Goal: Transaction & Acquisition: Purchase product/service

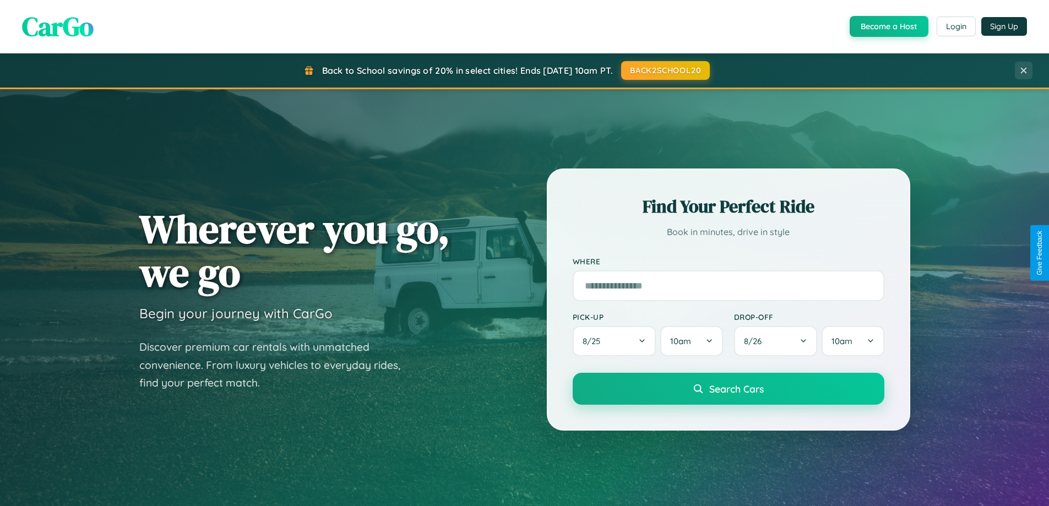
scroll to position [475, 0]
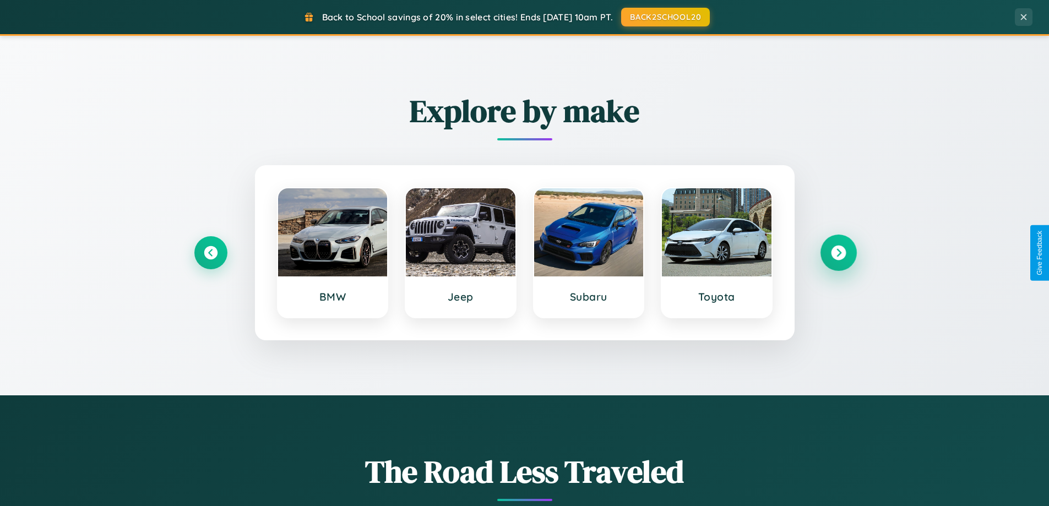
click at [838, 253] on icon at bounding box center [838, 253] width 15 height 15
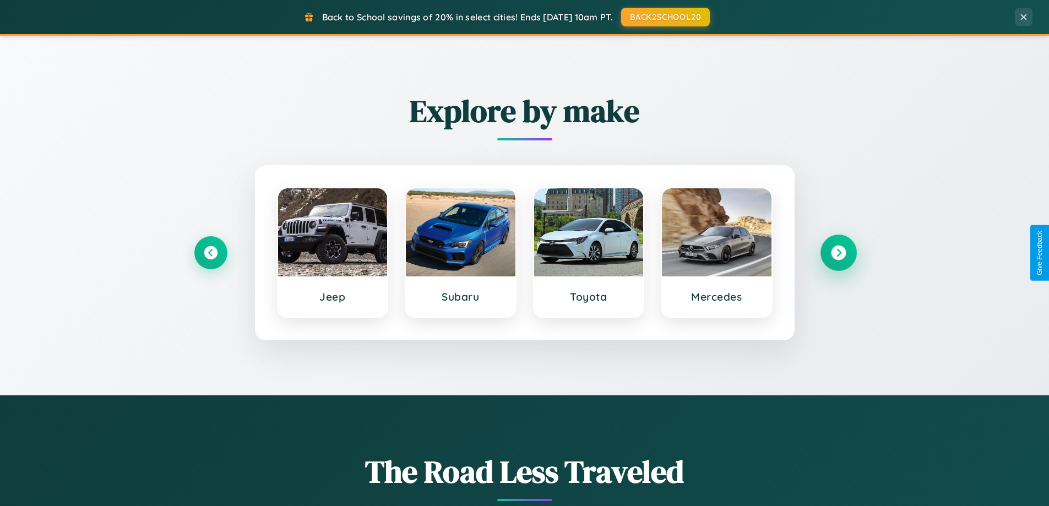
click at [838, 253] on icon at bounding box center [838, 253] width 15 height 15
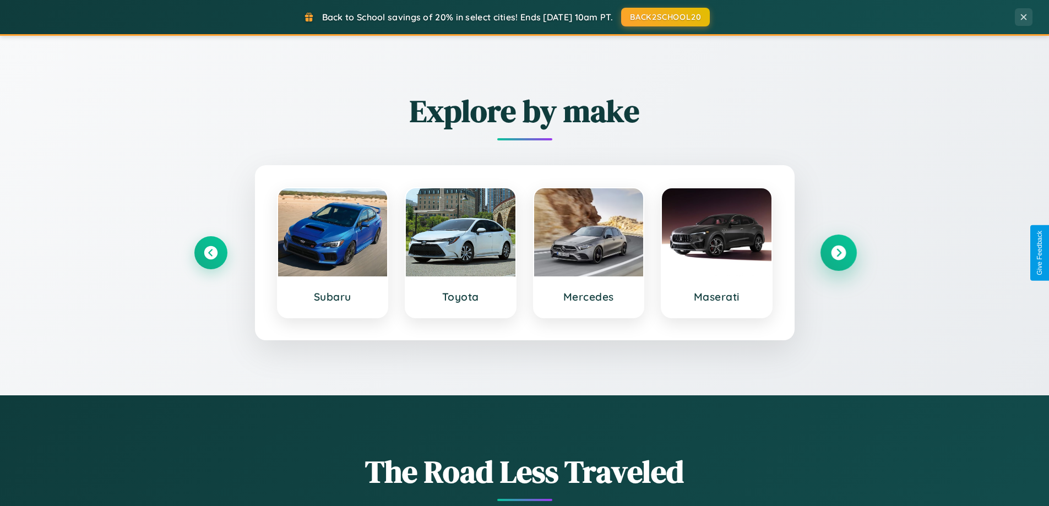
click at [838, 253] on icon at bounding box center [838, 253] width 15 height 15
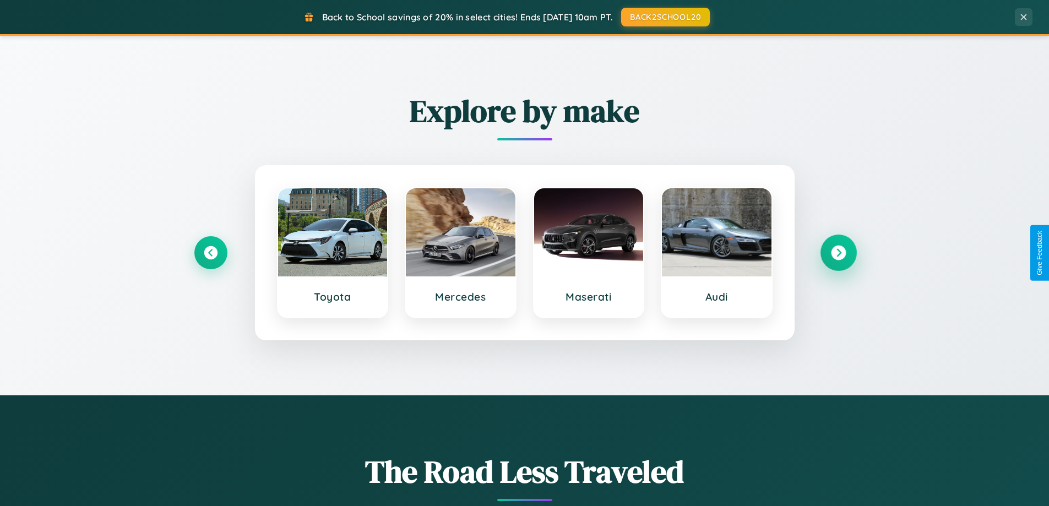
click at [838, 253] on icon at bounding box center [838, 253] width 15 height 15
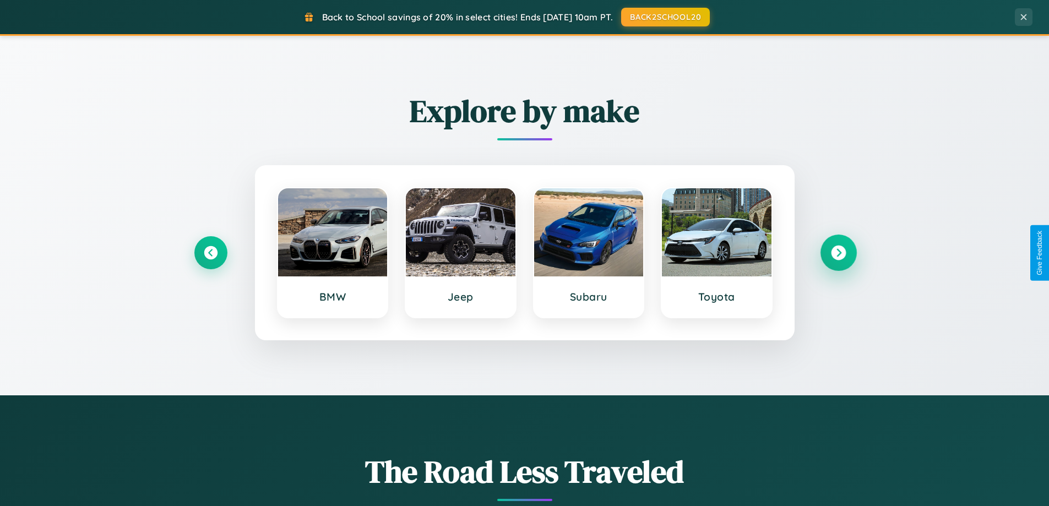
click at [838, 253] on icon at bounding box center [838, 253] width 15 height 15
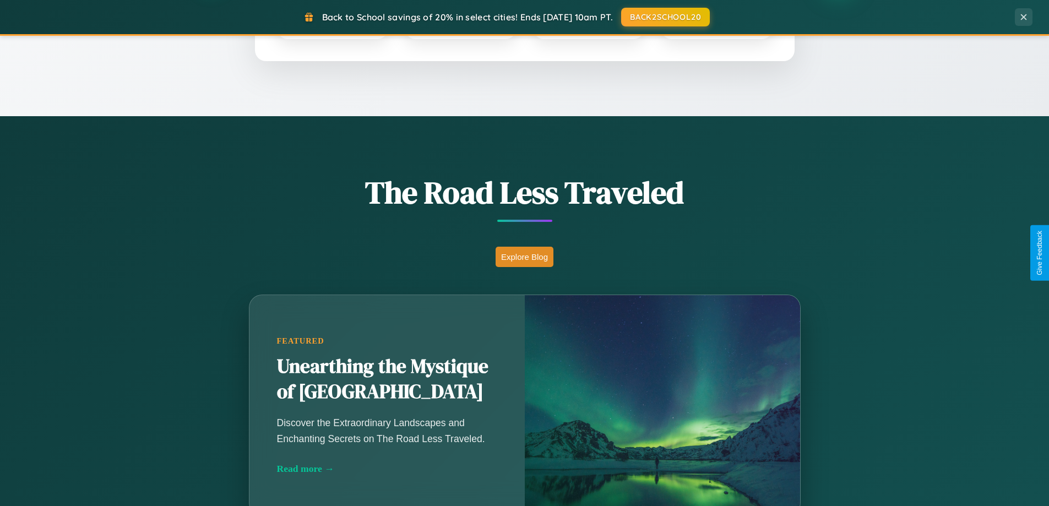
scroll to position [2119, 0]
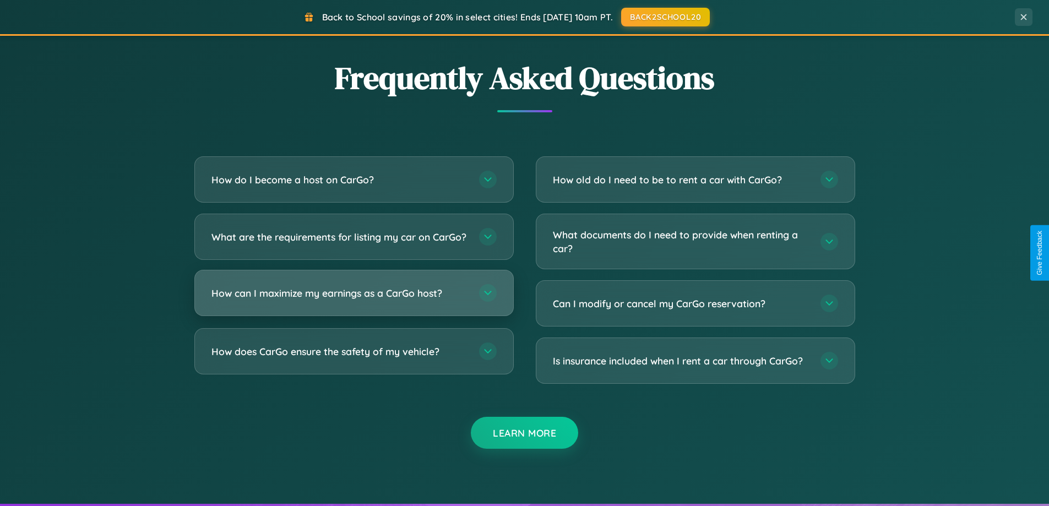
click at [354, 300] on h3 "How can I maximize my earnings as a CarGo host?" at bounding box center [340, 293] width 257 height 14
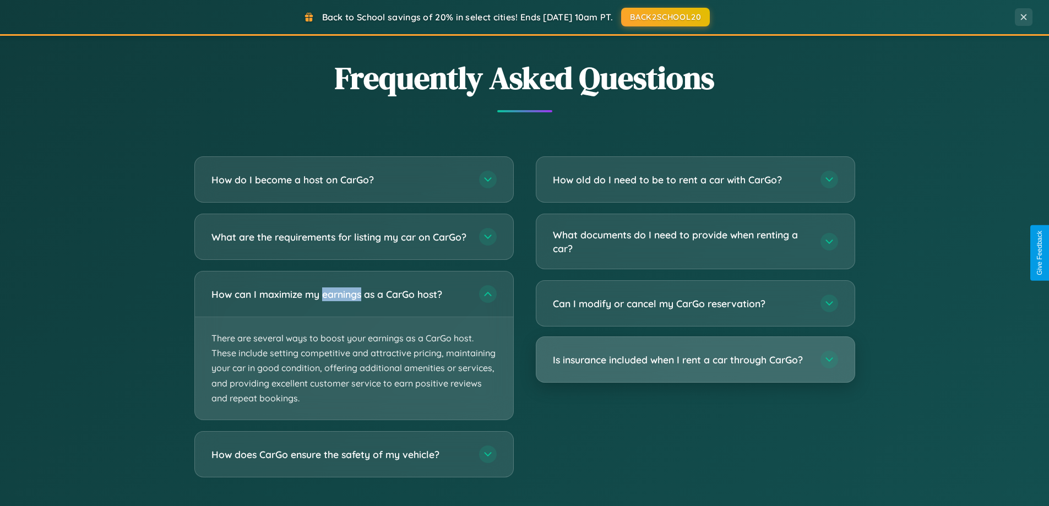
click at [695, 361] on h3 "Is insurance included when I rent a car through CarGo?" at bounding box center [681, 360] width 257 height 14
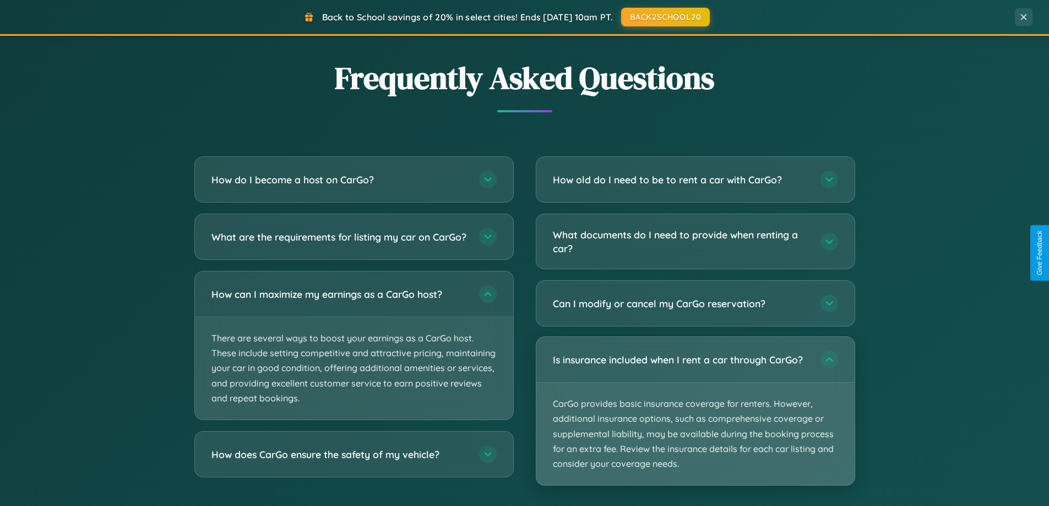
click at [695, 411] on p "CarGo provides basic insurance coverage for renters. However, additional insura…" at bounding box center [695, 434] width 318 height 102
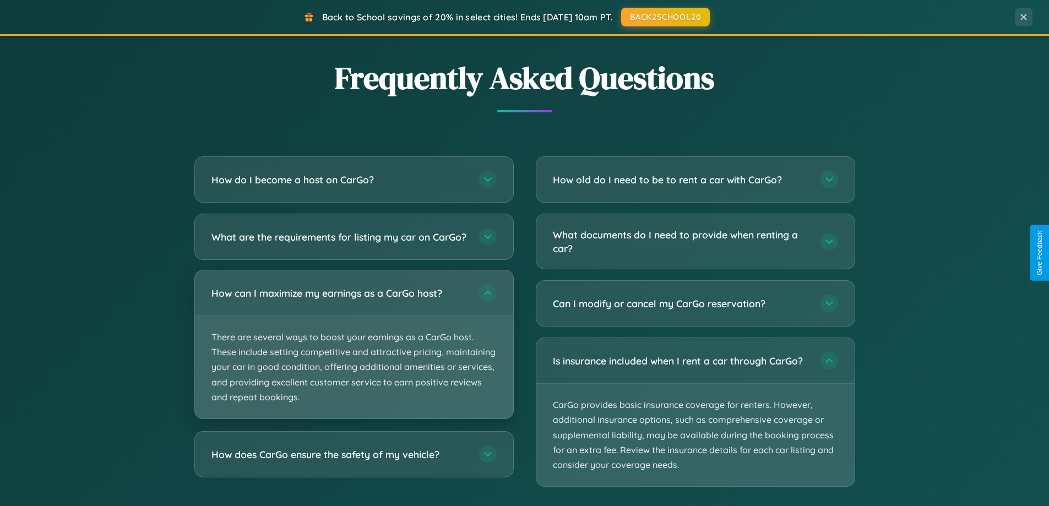
click at [354, 355] on p "There are several ways to boost your earnings as a CarGo host. These include se…" at bounding box center [354, 367] width 318 height 102
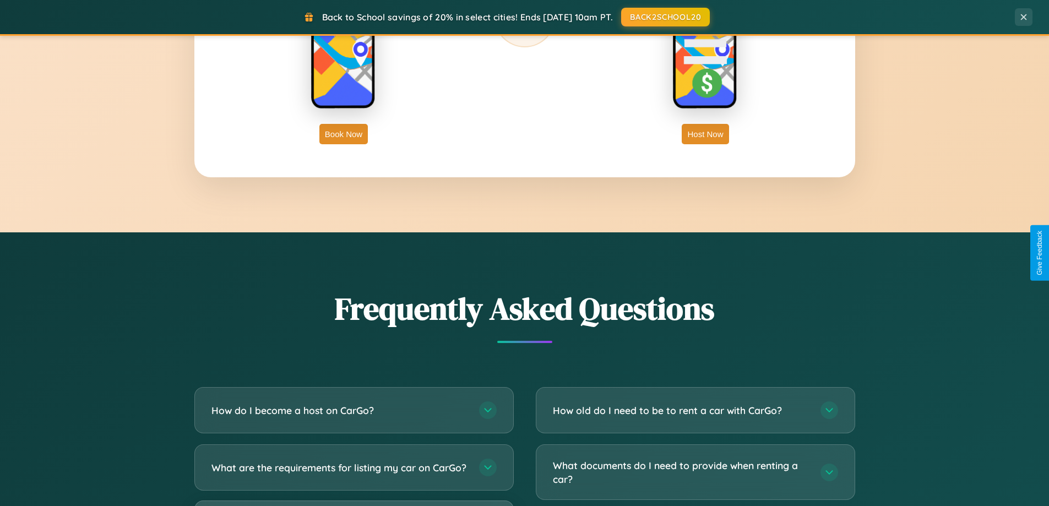
scroll to position [1770, 0]
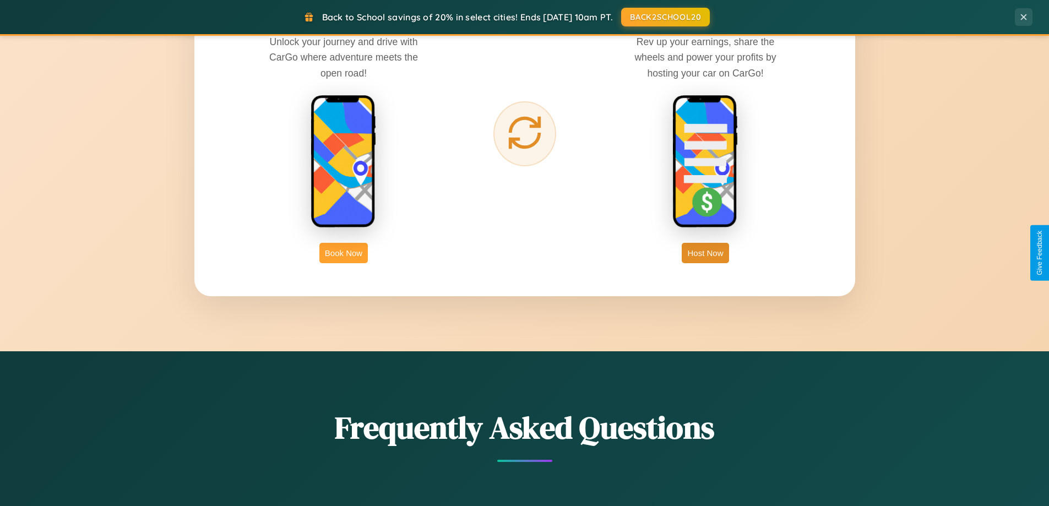
click at [344, 253] on button "Book Now" at bounding box center [343, 253] width 48 height 20
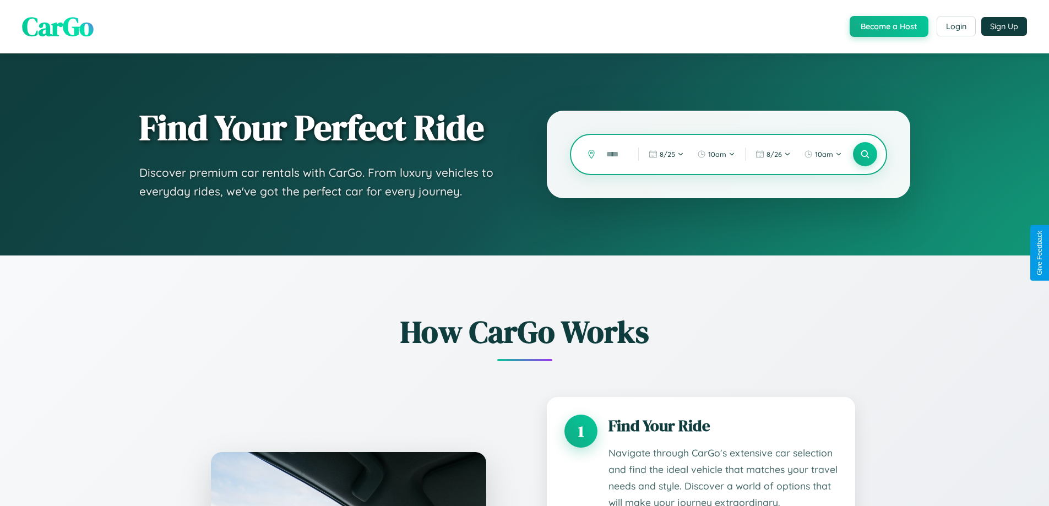
click at [614, 154] on input "text" at bounding box center [614, 154] width 26 height 19
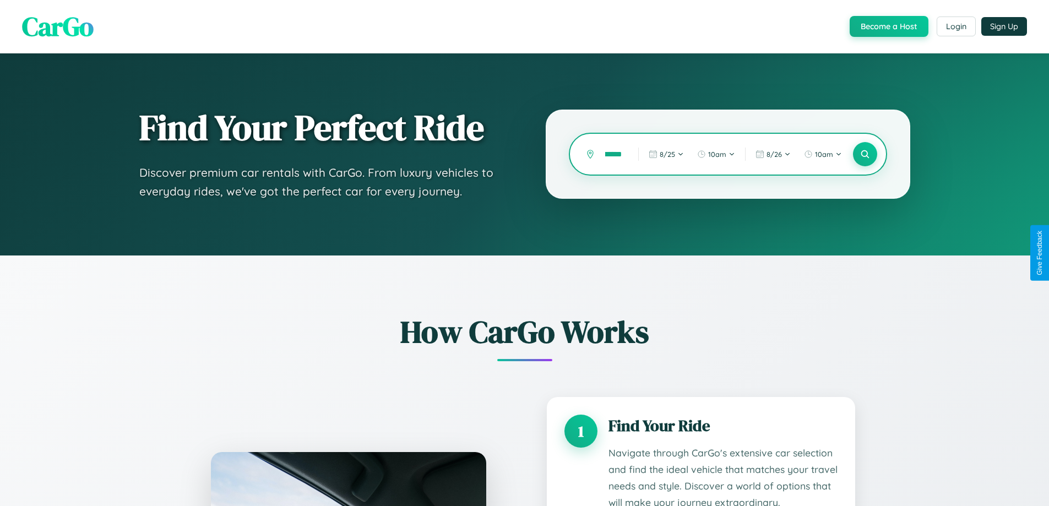
scroll to position [0, 10]
type input "******"
click at [865, 154] on icon at bounding box center [865, 154] width 10 height 10
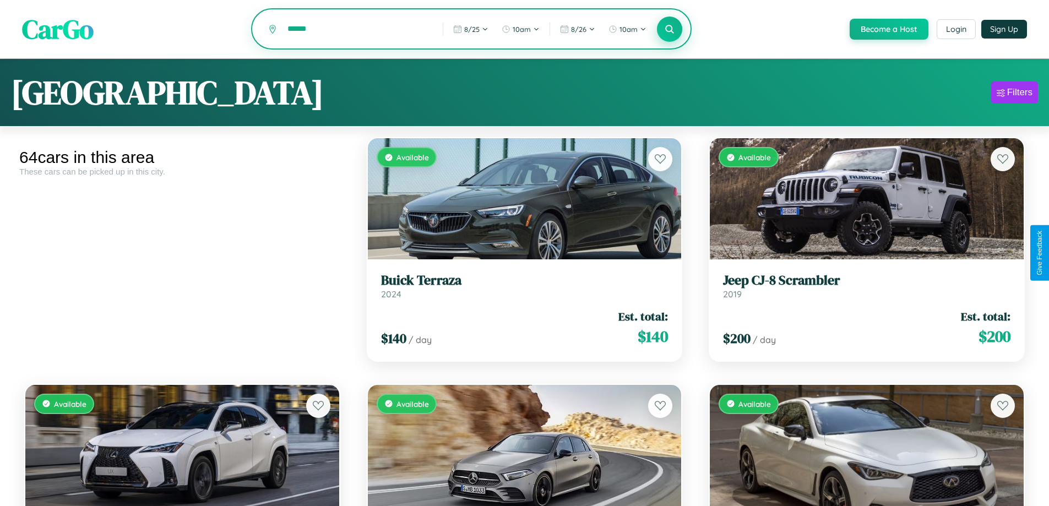
type input "******"
click at [669, 30] on icon at bounding box center [670, 29] width 10 height 10
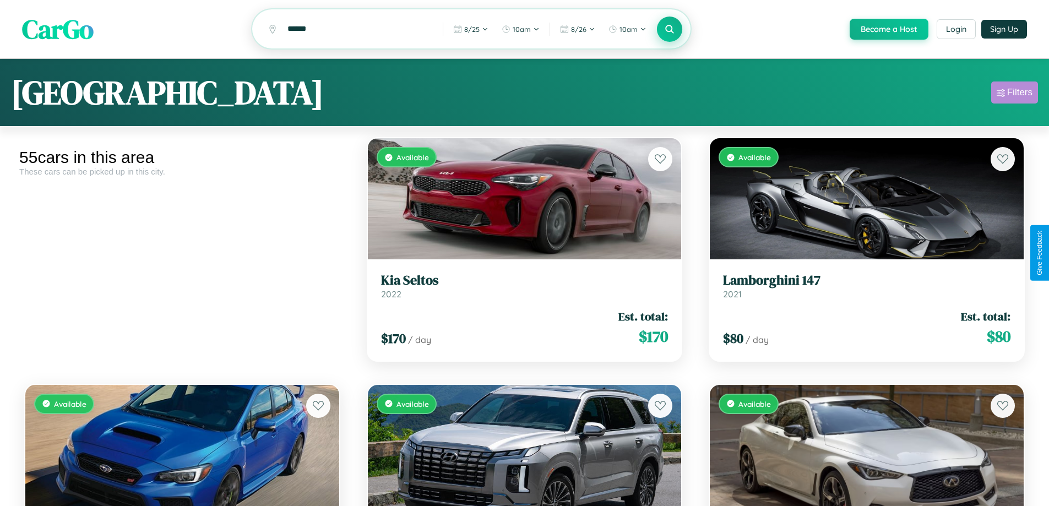
click at [1015, 94] on div "Filters" at bounding box center [1019, 92] width 25 height 11
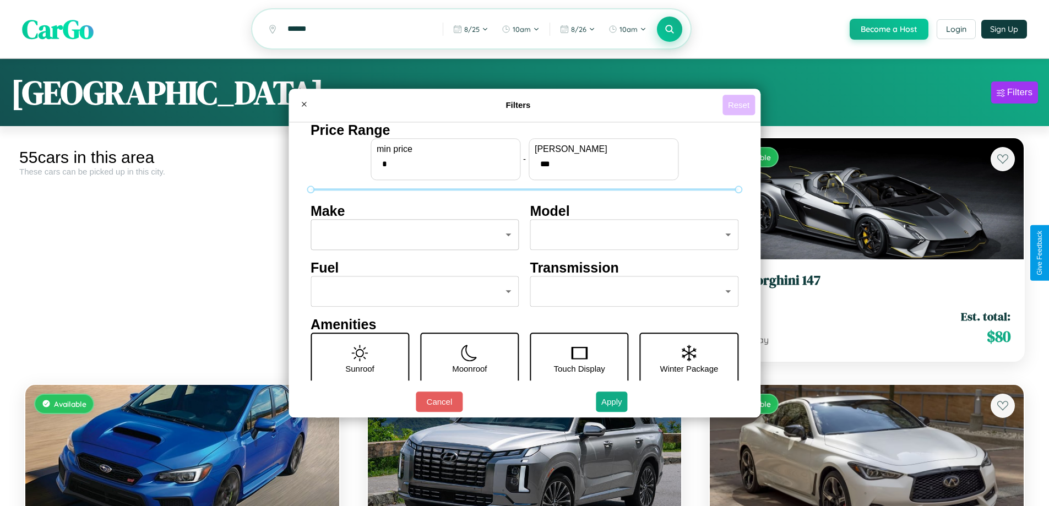
click at [740, 105] on button "Reset" at bounding box center [739, 105] width 32 height 20
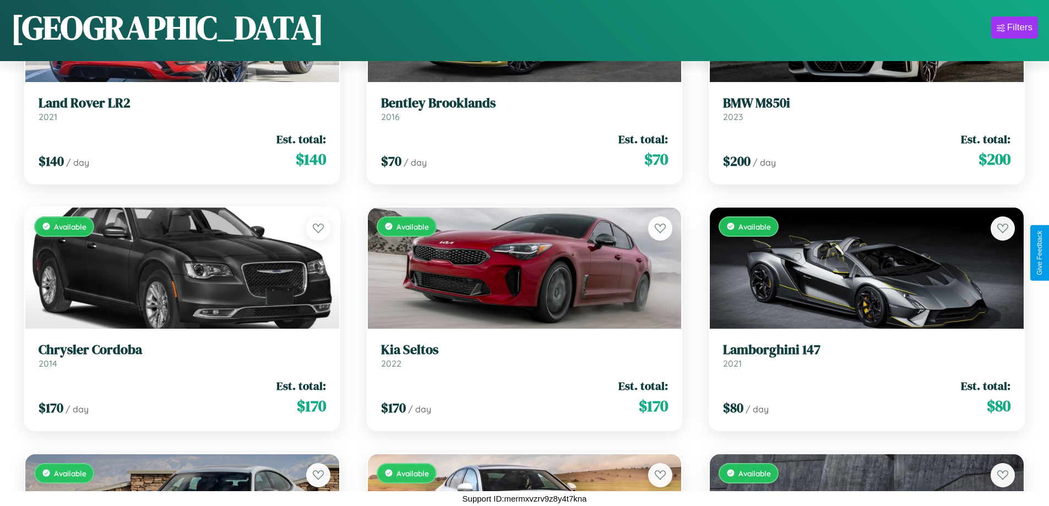
scroll to position [2375, 0]
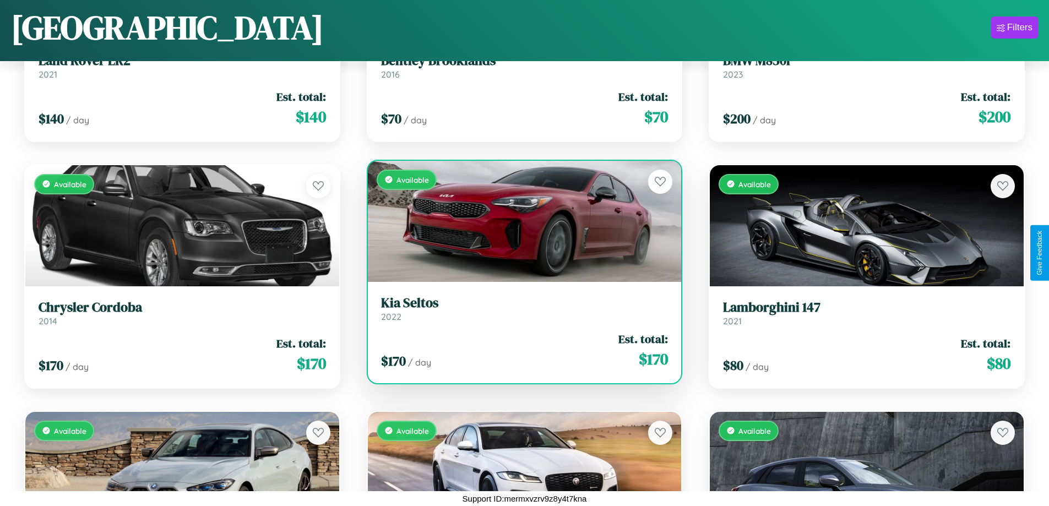
click at [520, 313] on link "Kia Seltos 2022" at bounding box center [525, 308] width 288 height 27
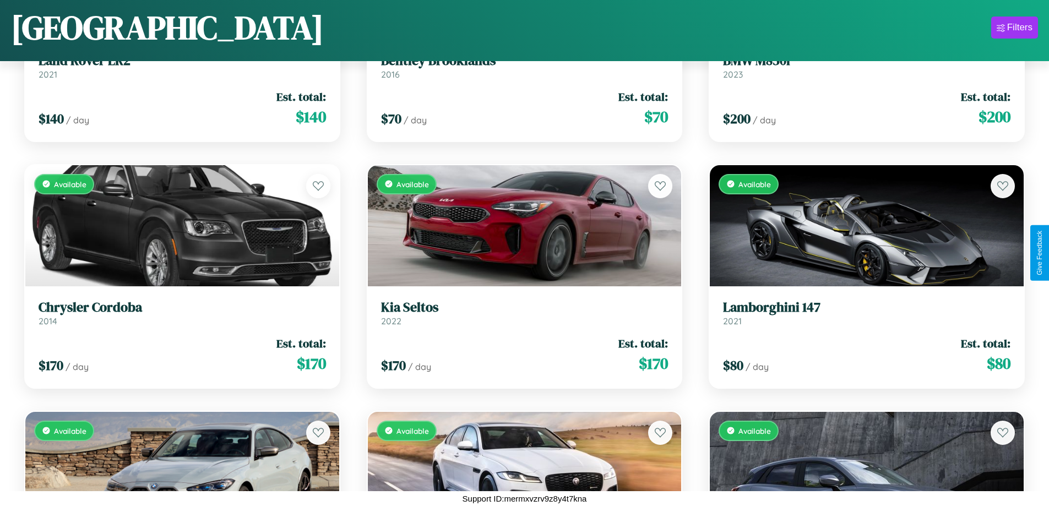
scroll to position [0, 0]
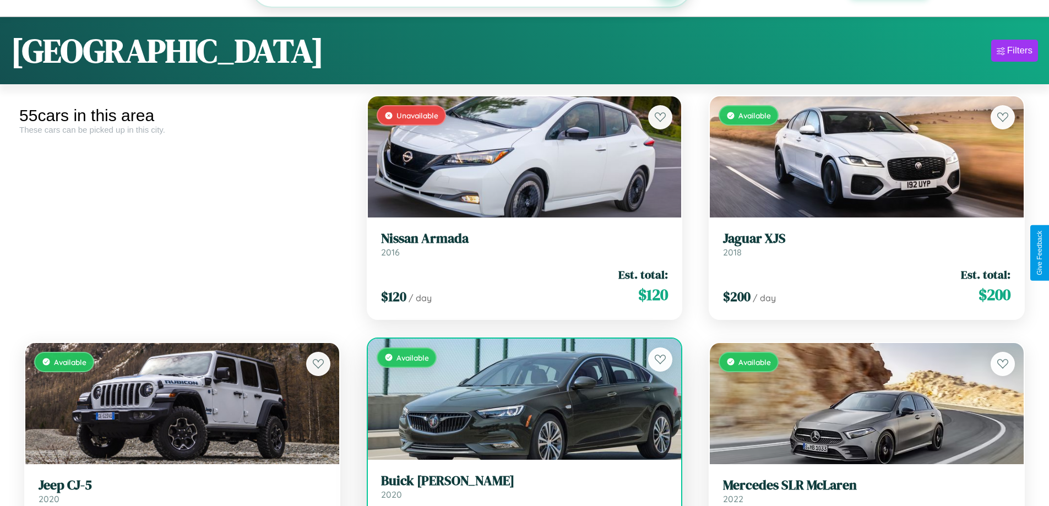
click at [520, 492] on link "Buick [PERSON_NAME] 2020" at bounding box center [525, 486] width 288 height 27
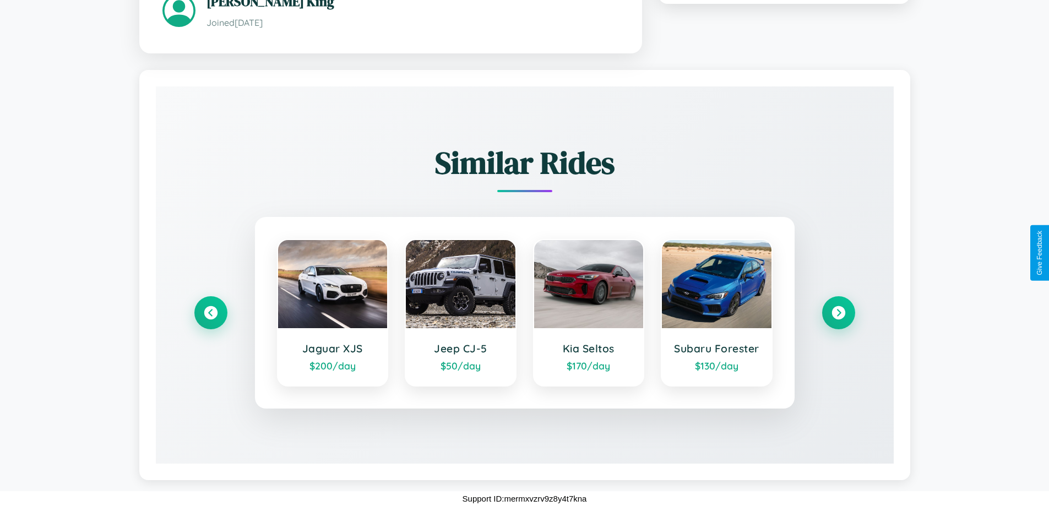
scroll to position [649, 0]
click at [838, 313] on icon at bounding box center [838, 313] width 15 height 15
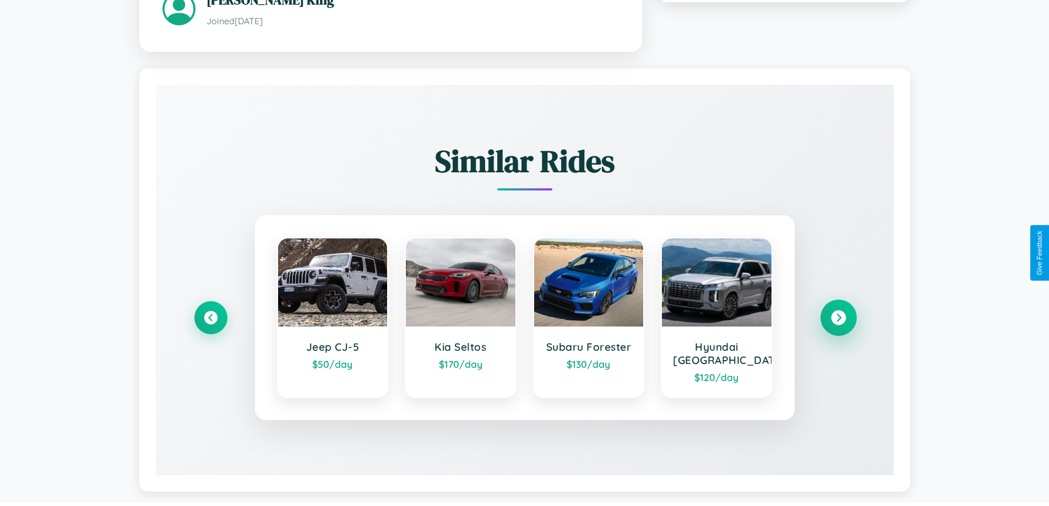
click at [838, 319] on icon at bounding box center [838, 318] width 15 height 15
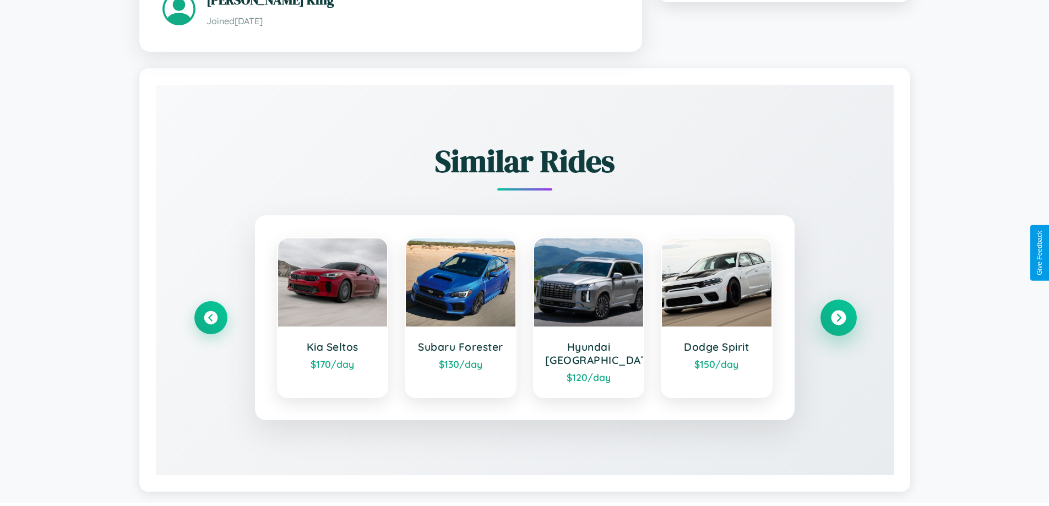
click at [838, 319] on icon at bounding box center [838, 318] width 15 height 15
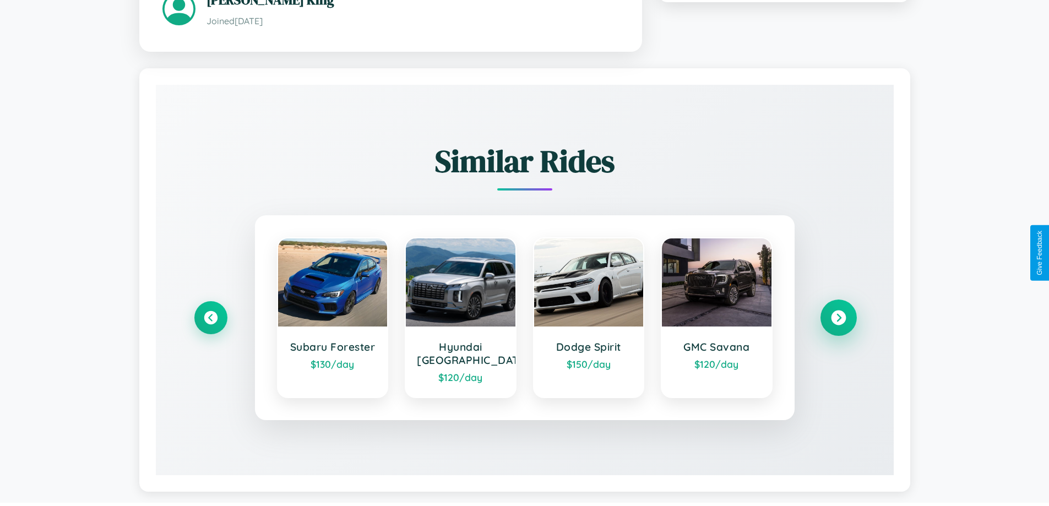
click at [838, 319] on icon at bounding box center [838, 318] width 15 height 15
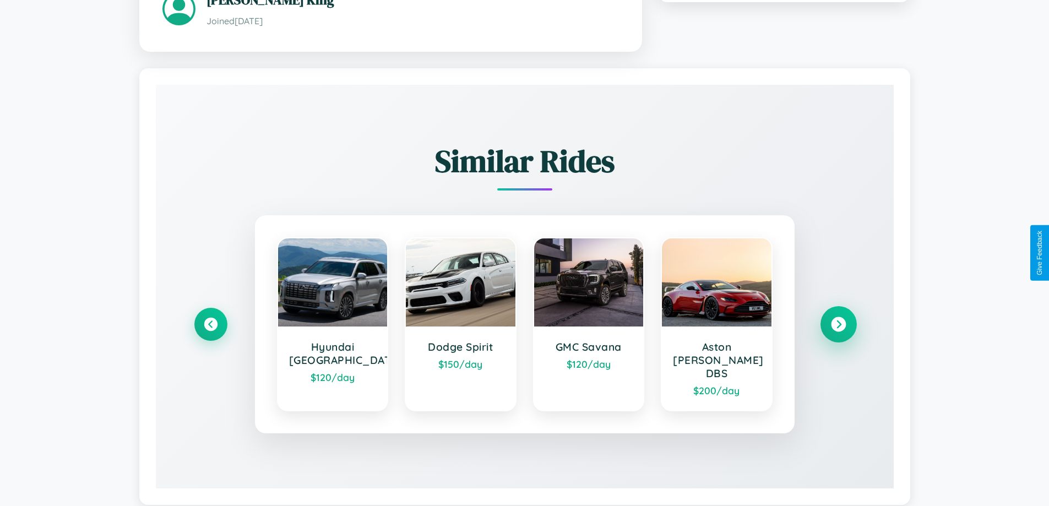
click at [838, 319] on icon at bounding box center [838, 324] width 15 height 15
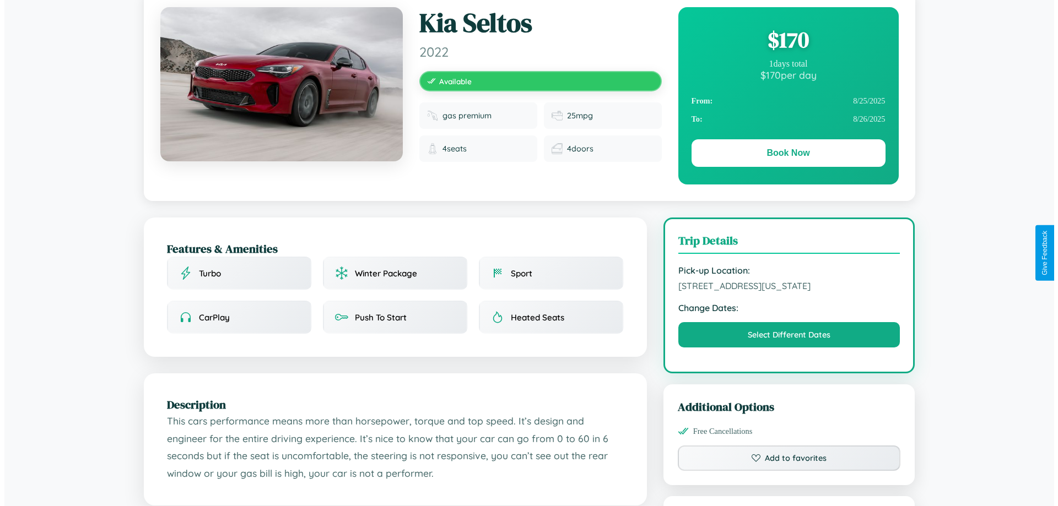
scroll to position [0, 0]
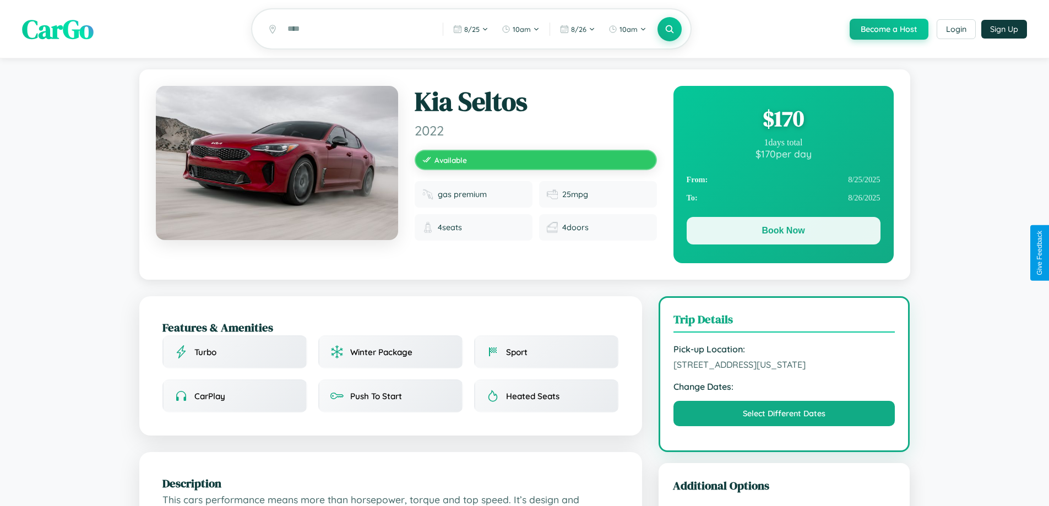
click at [783, 232] on button "Book Now" at bounding box center [784, 231] width 194 height 28
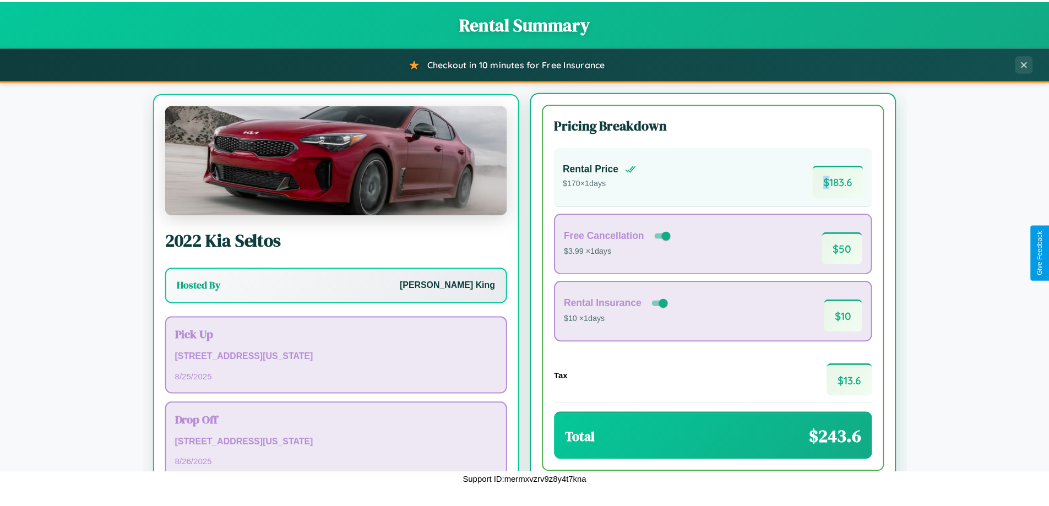
scroll to position [51, 0]
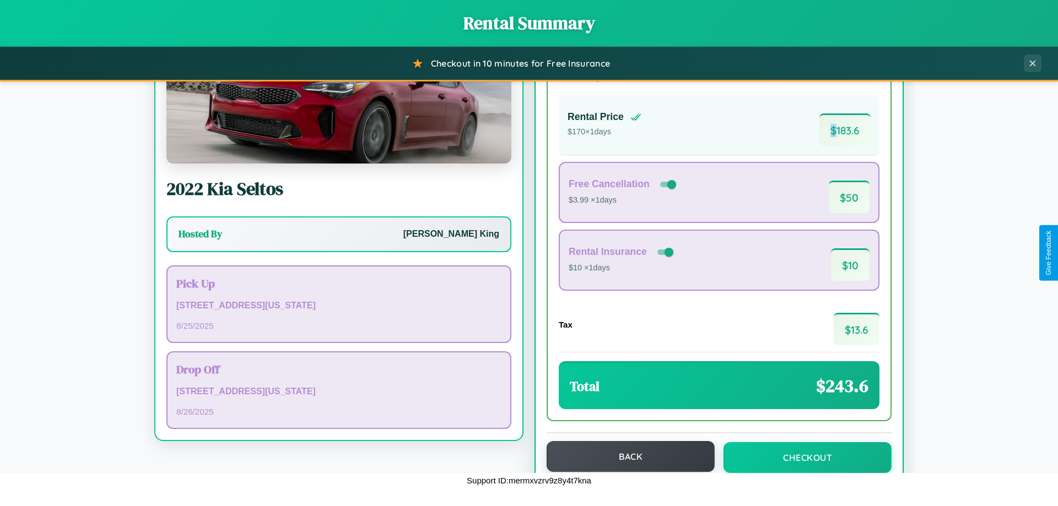
click at [625, 457] on button "Back" at bounding box center [630, 456] width 168 height 31
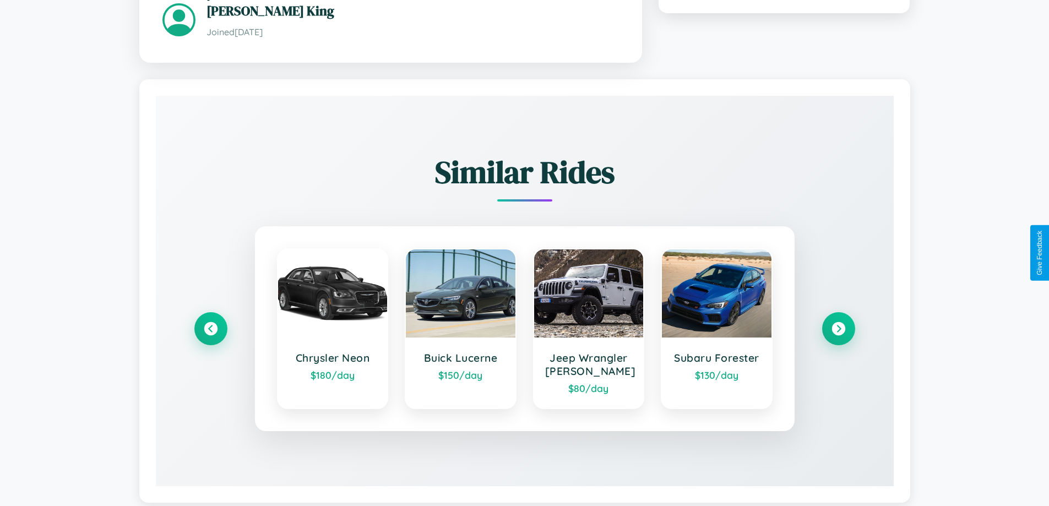
scroll to position [663, 0]
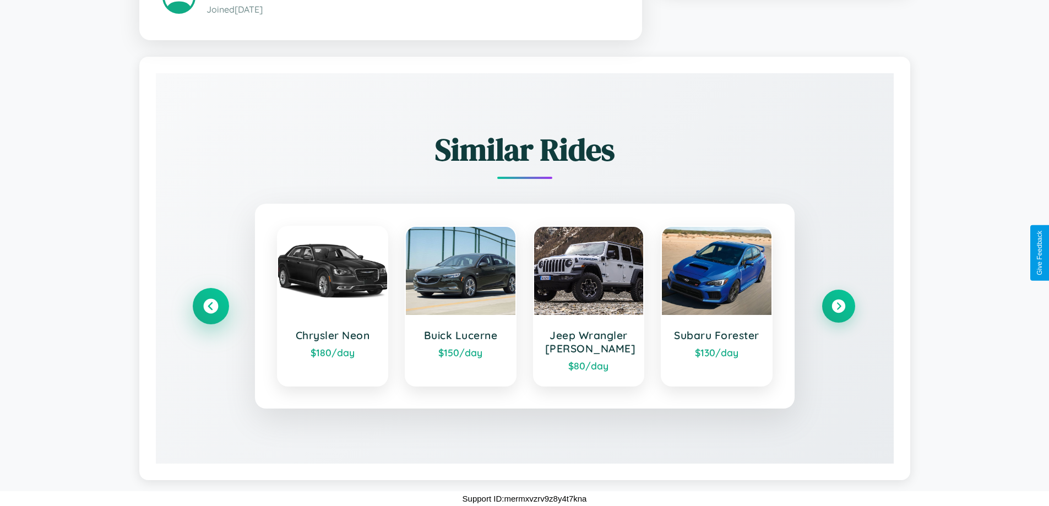
click at [210, 306] on icon at bounding box center [210, 306] width 15 height 15
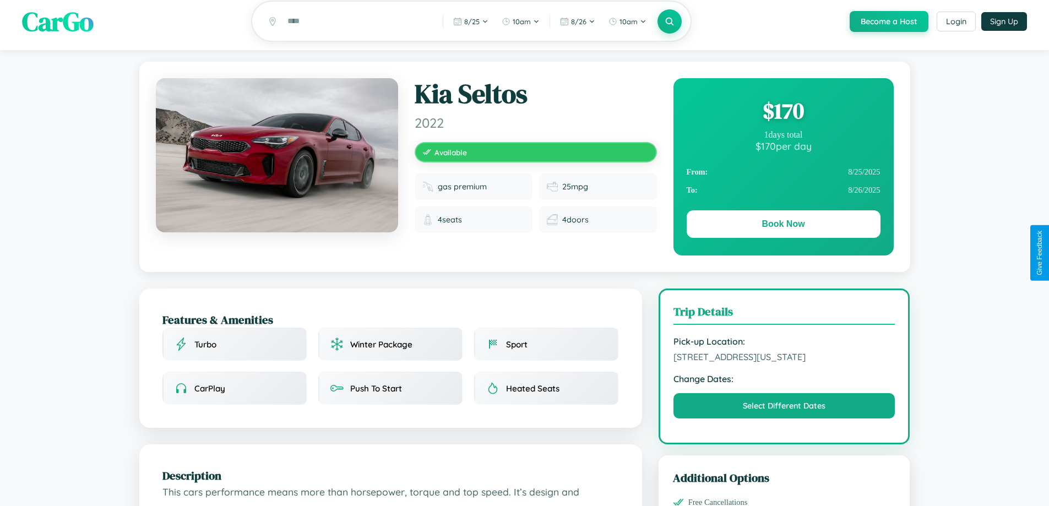
scroll to position [0, 0]
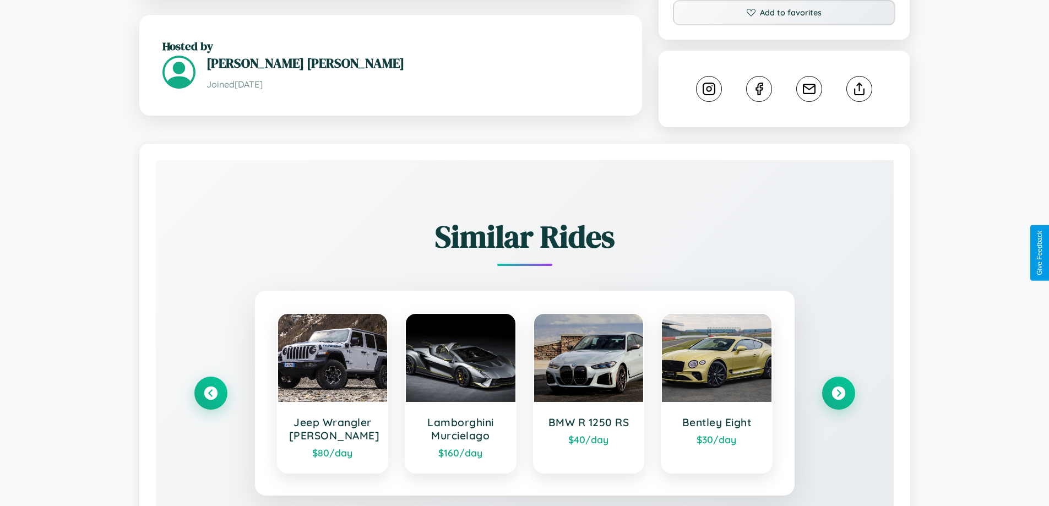
scroll to position [613, 0]
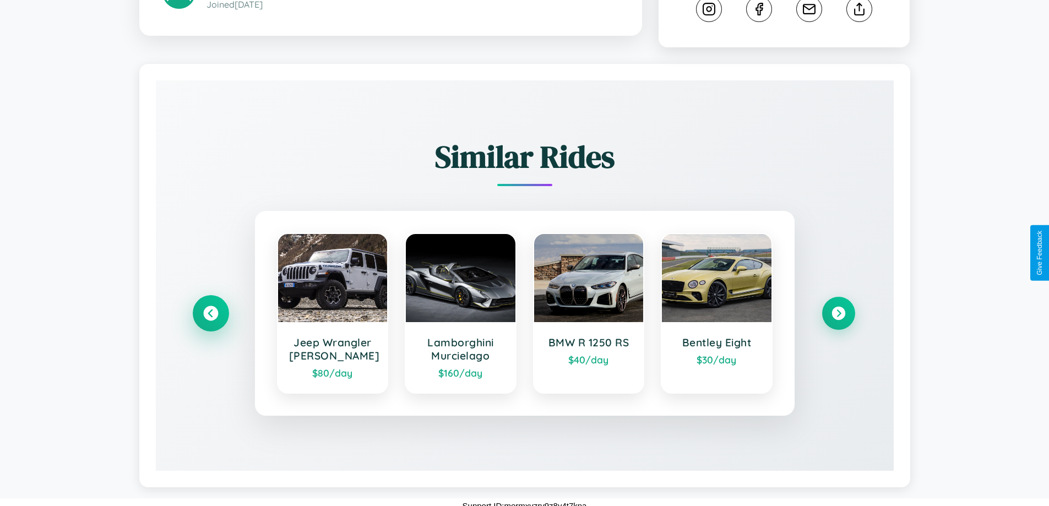
click at [210, 306] on icon at bounding box center [210, 313] width 15 height 15
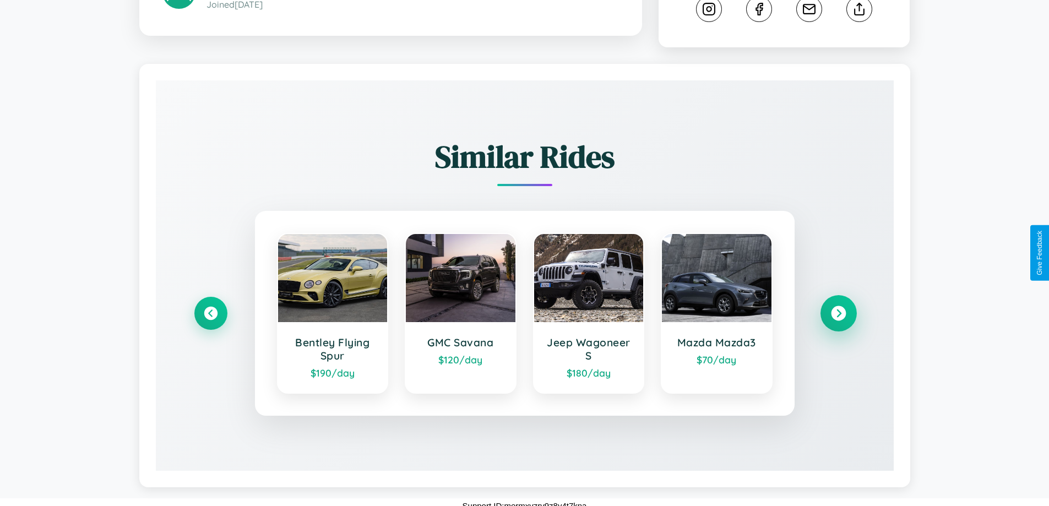
click at [838, 306] on icon at bounding box center [838, 313] width 15 height 15
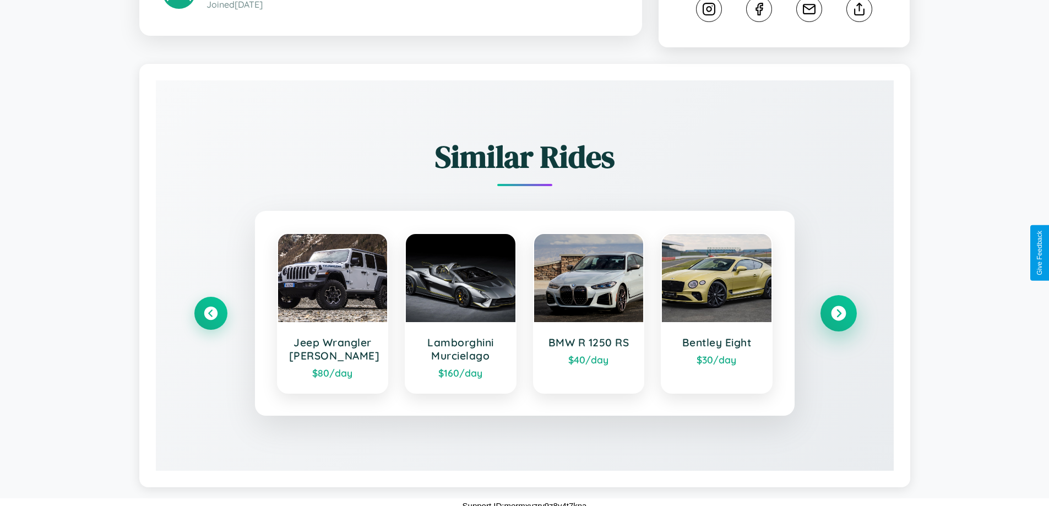
click at [838, 306] on icon at bounding box center [838, 313] width 15 height 15
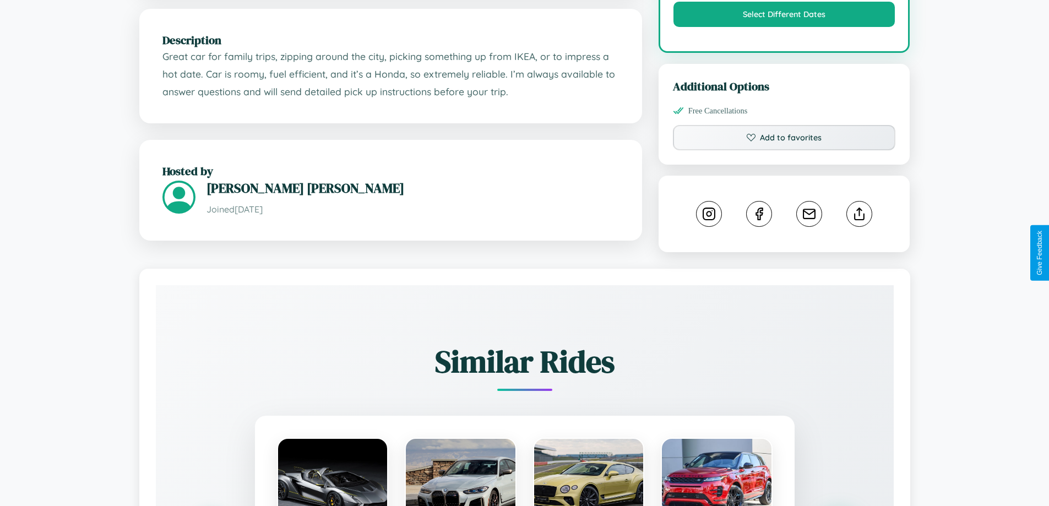
scroll to position [362, 0]
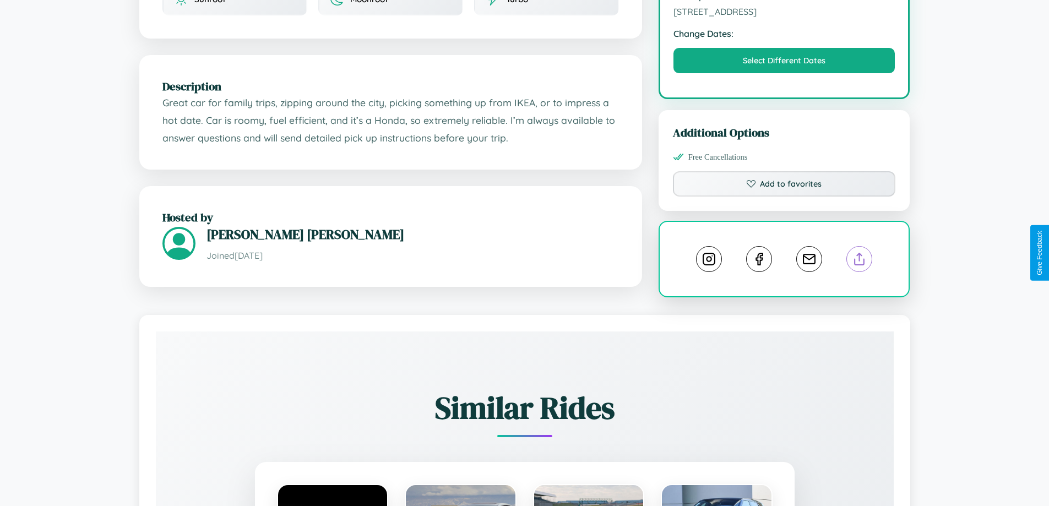
click at [860, 253] on line at bounding box center [860, 257] width 0 height 8
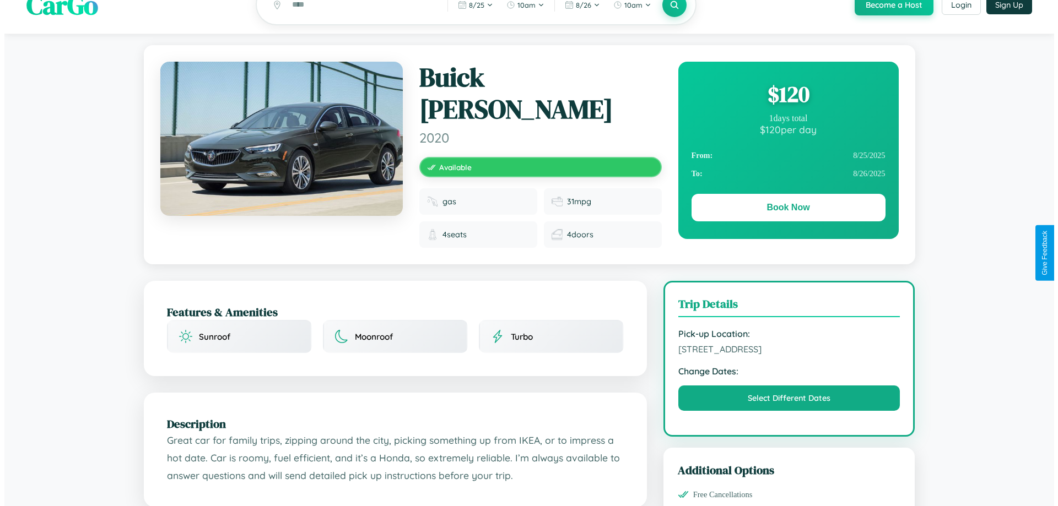
scroll to position [0, 0]
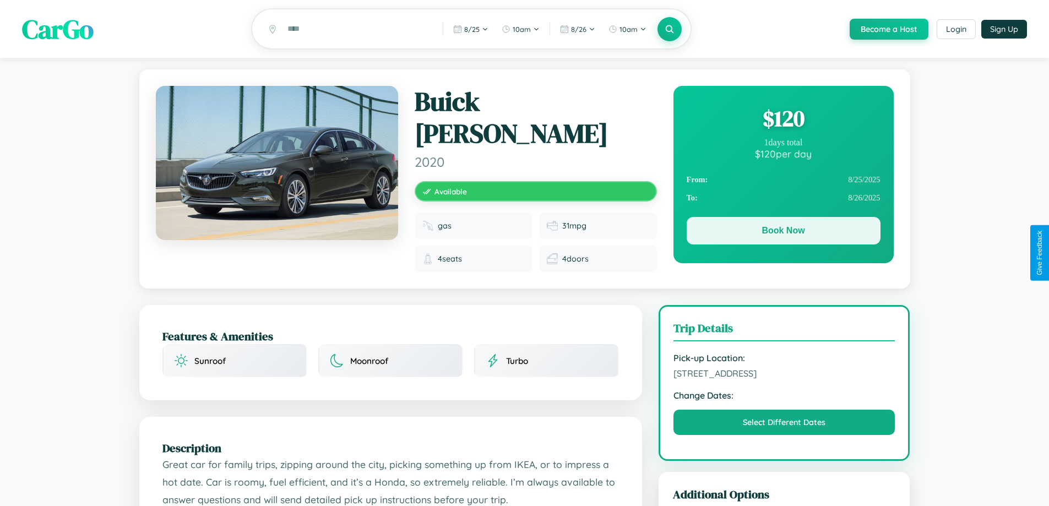
click at [783, 232] on button "Book Now" at bounding box center [784, 231] width 194 height 28
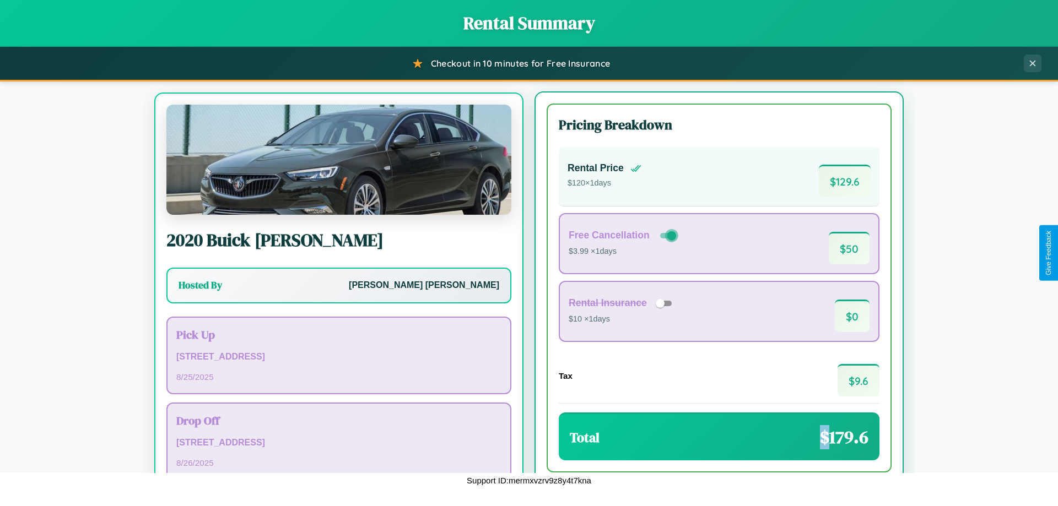
scroll to position [51, 0]
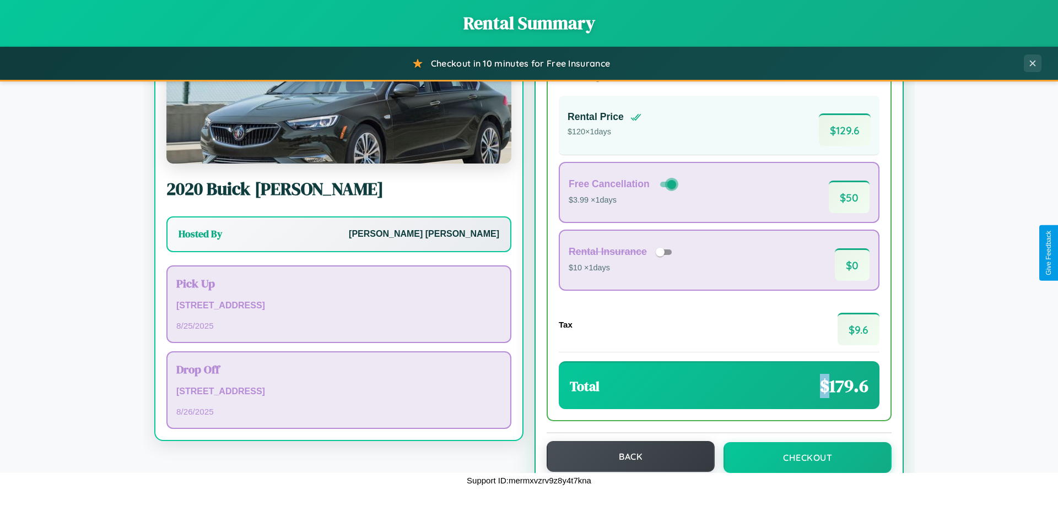
click at [625, 457] on button "Back" at bounding box center [630, 456] width 168 height 31
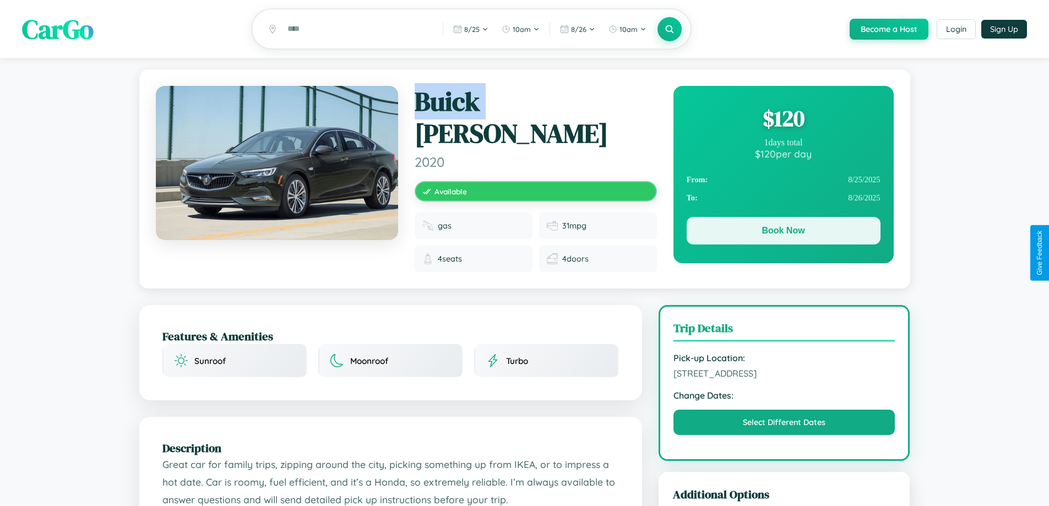
click at [783, 232] on button "Book Now" at bounding box center [784, 231] width 194 height 28
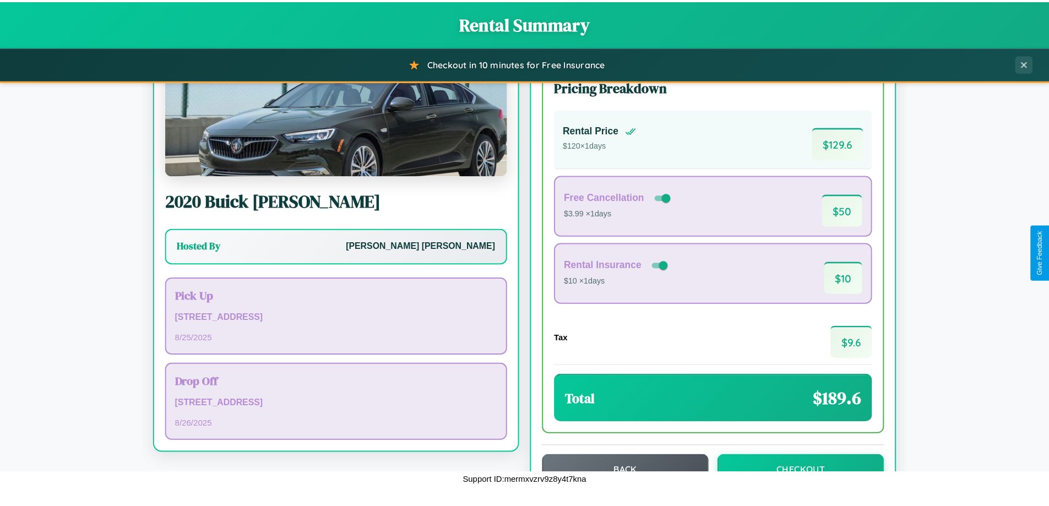
scroll to position [75, 0]
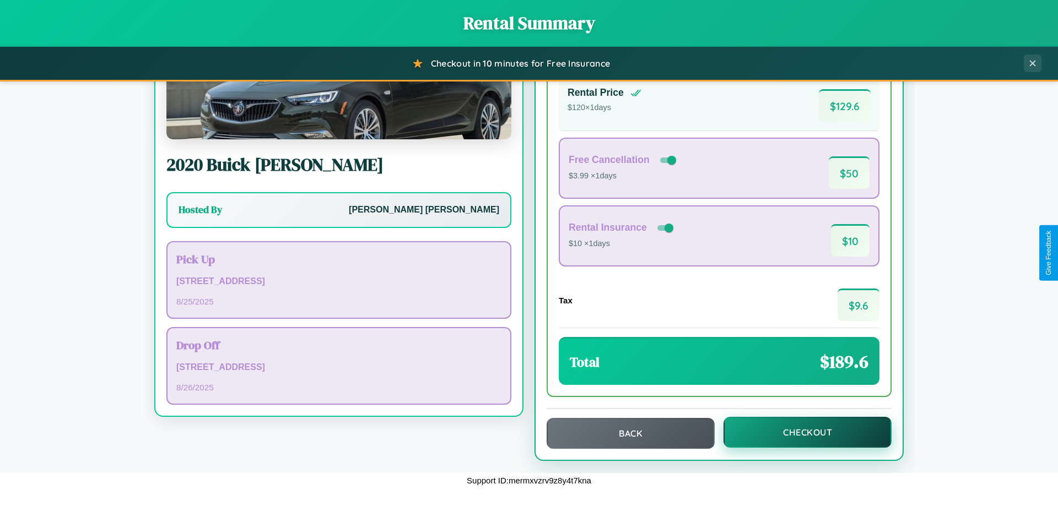
click at [800, 432] on button "Checkout" at bounding box center [807, 432] width 168 height 31
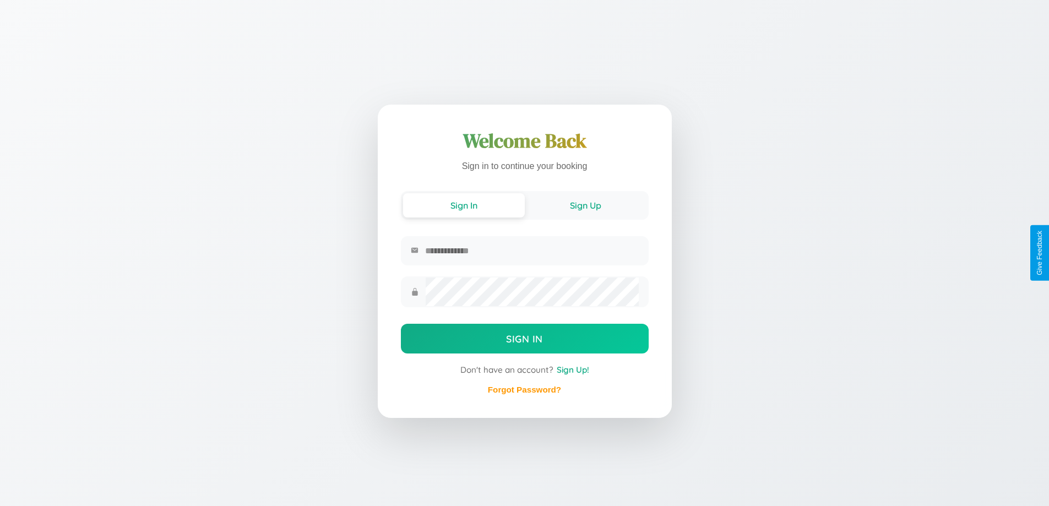
click at [586, 205] on button "Sign Up" at bounding box center [586, 205] width 122 height 24
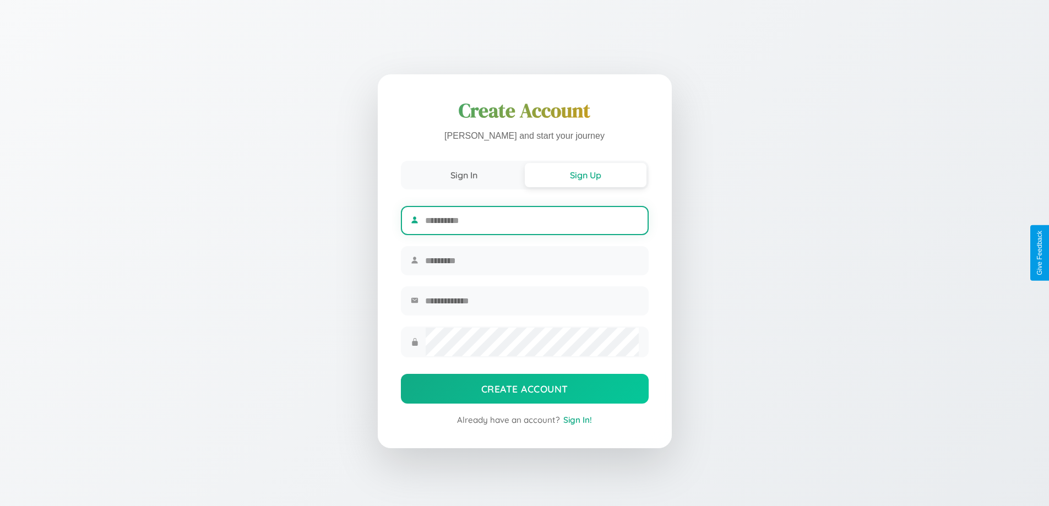
click at [532, 219] on input "text" at bounding box center [531, 220] width 213 height 27
type input "******"
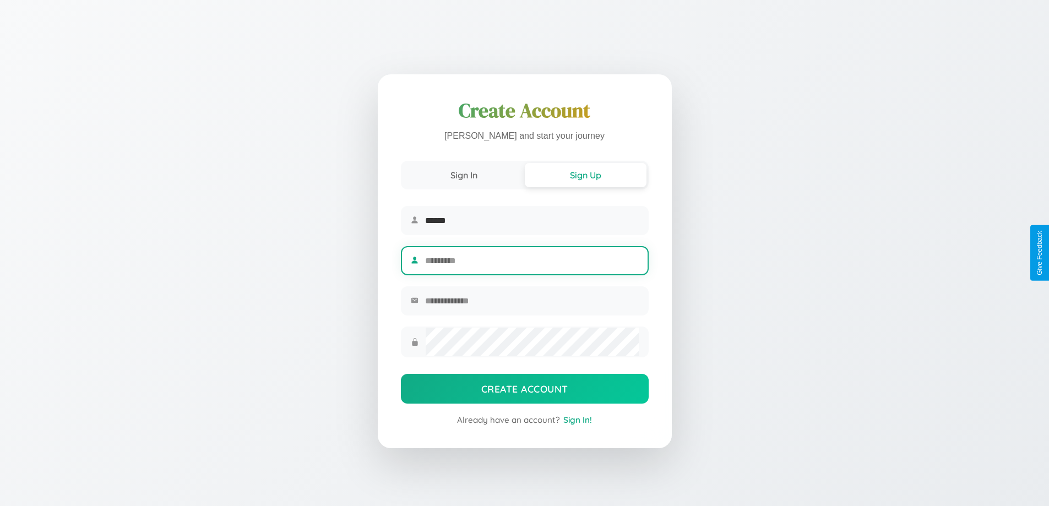
click at [532, 261] on input "text" at bounding box center [531, 260] width 213 height 27
type input "*******"
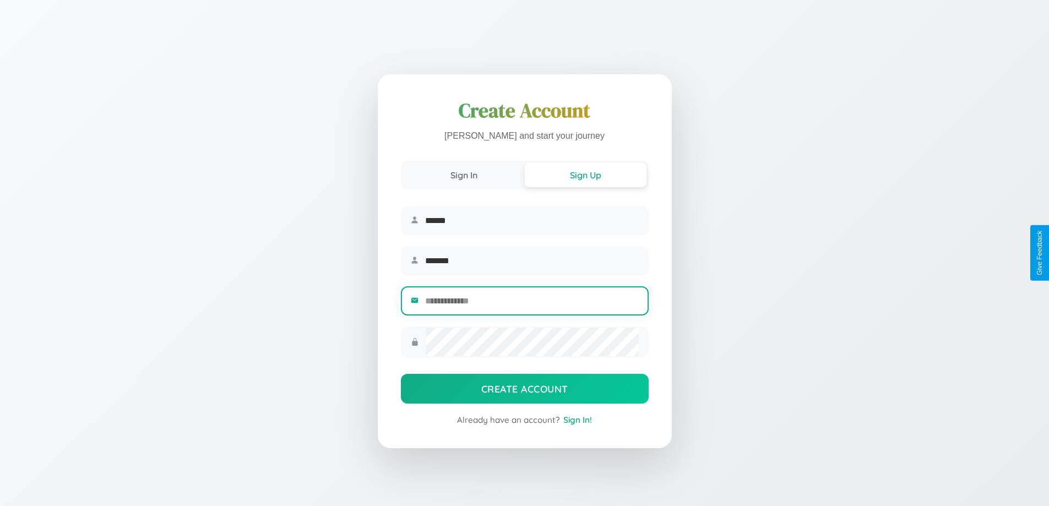
click at [532, 302] on input "email" at bounding box center [531, 301] width 213 height 27
type input "**********"
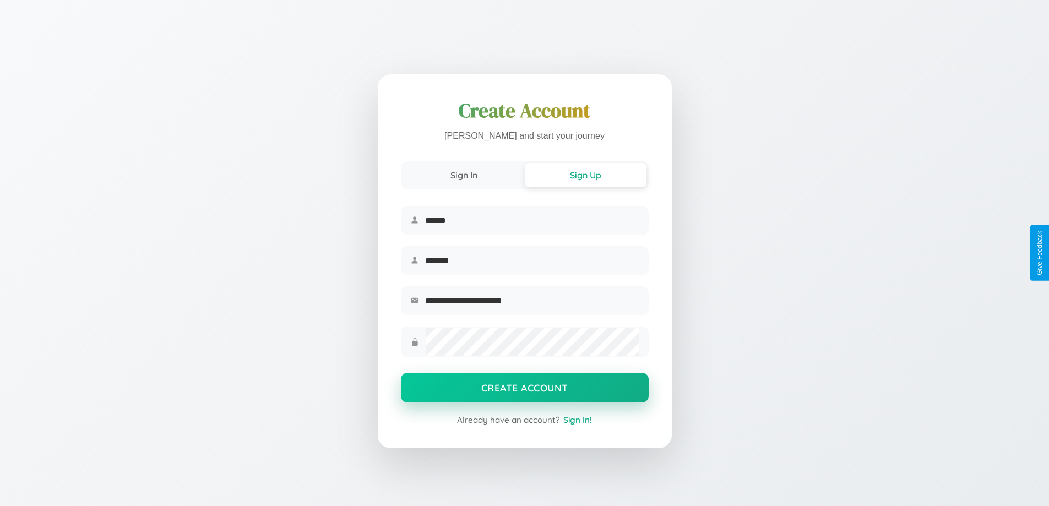
click at [524, 391] on button "Create Account" at bounding box center [525, 388] width 248 height 30
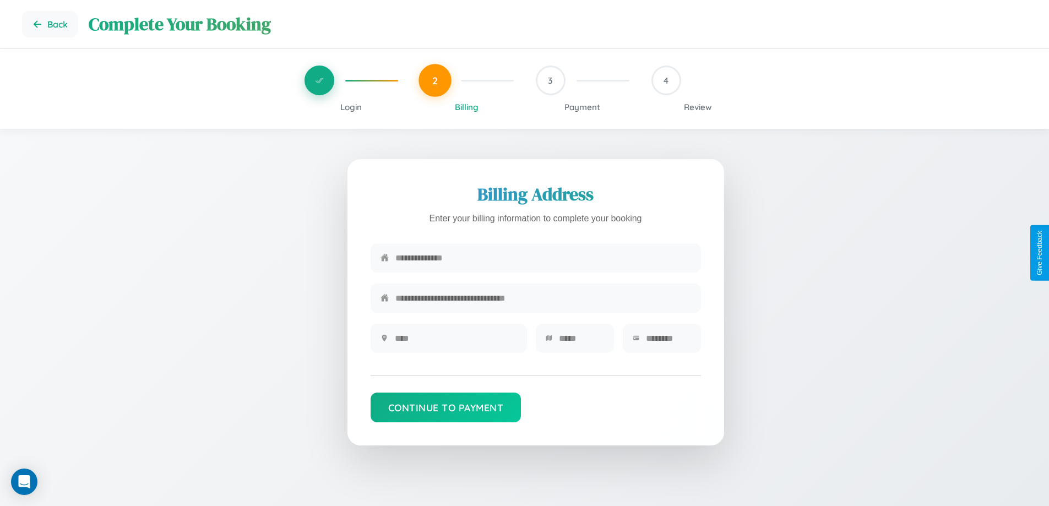
click at [543, 258] on input "text" at bounding box center [543, 258] width 296 height 27
type input "**********"
click at [456, 342] on input "text" at bounding box center [456, 338] width 122 height 27
type input "********"
click at [581, 342] on input "text" at bounding box center [581, 338] width 45 height 27
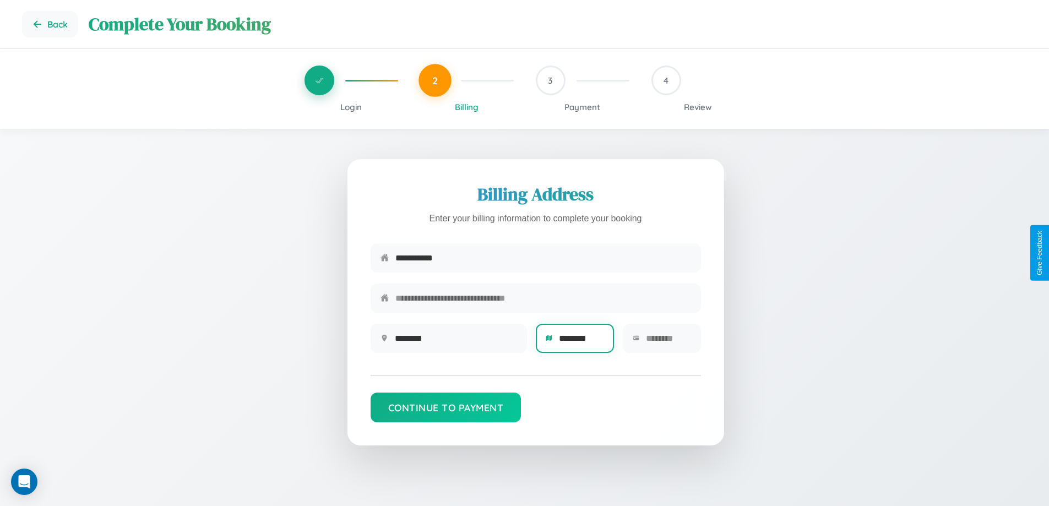
type input "********"
click at [668, 342] on input "text" at bounding box center [668, 338] width 45 height 27
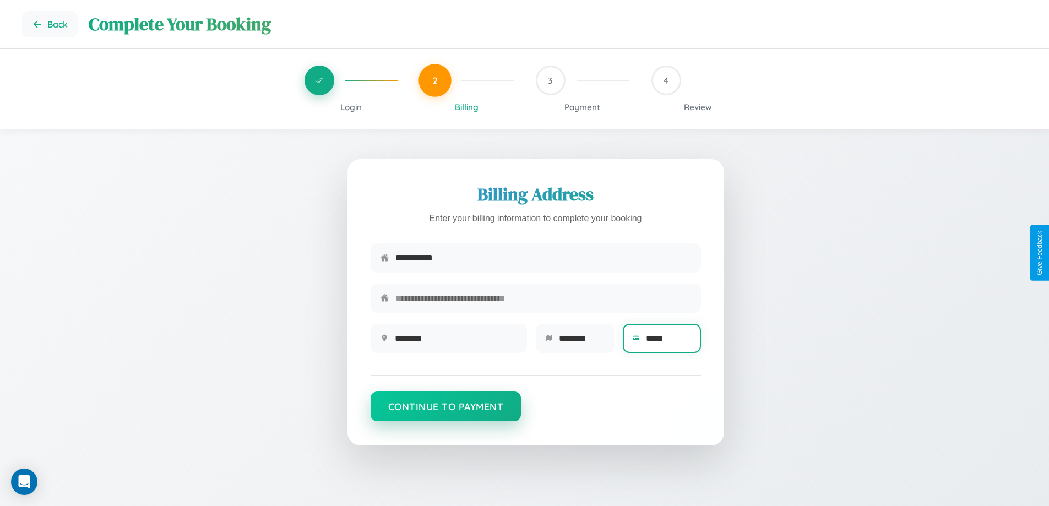
type input "*****"
click at [446, 412] on button "Continue to Payment" at bounding box center [446, 407] width 151 height 30
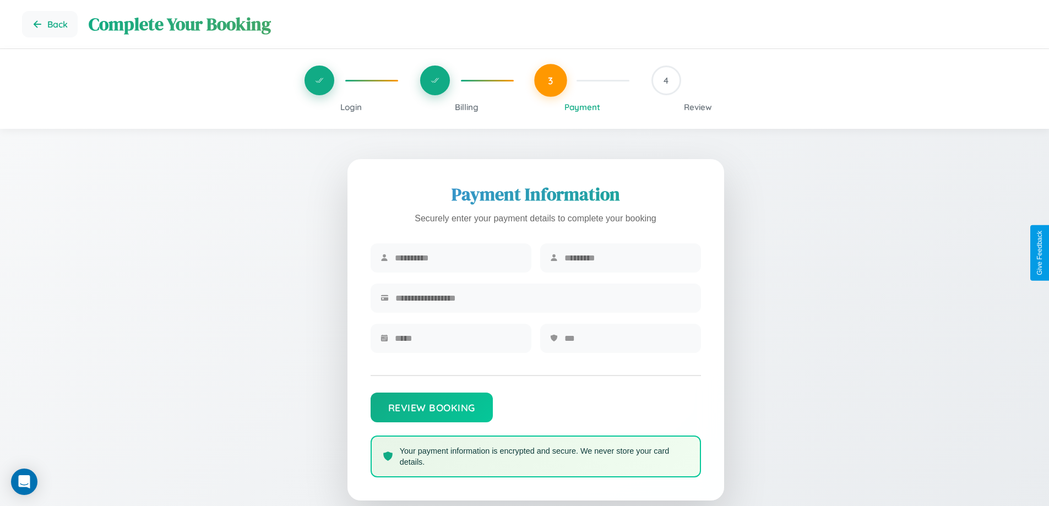
click at [458, 258] on input "text" at bounding box center [458, 258] width 127 height 27
type input "*****"
click at [627, 258] on input "text" at bounding box center [628, 258] width 127 height 27
type input "****"
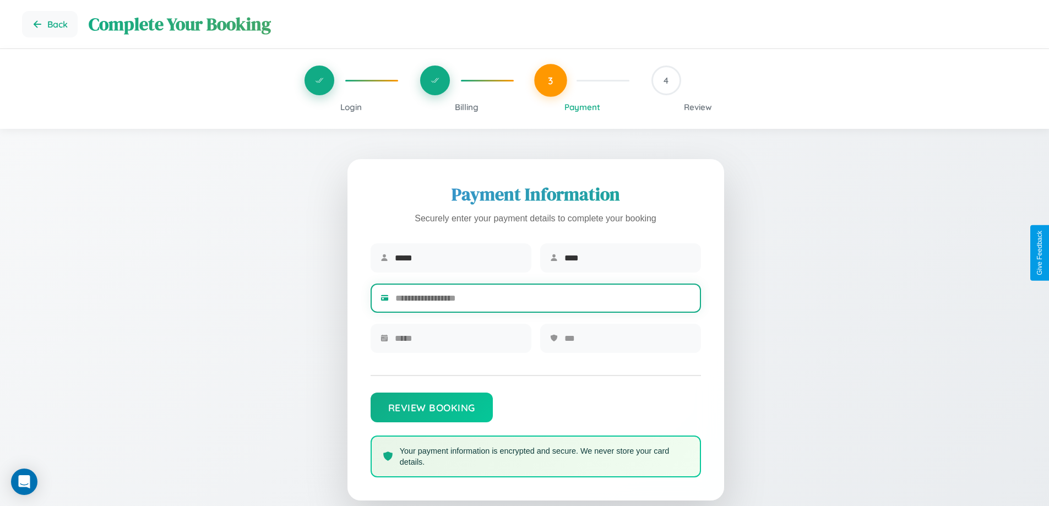
click at [543, 300] on input "text" at bounding box center [543, 298] width 296 height 27
type input "**********"
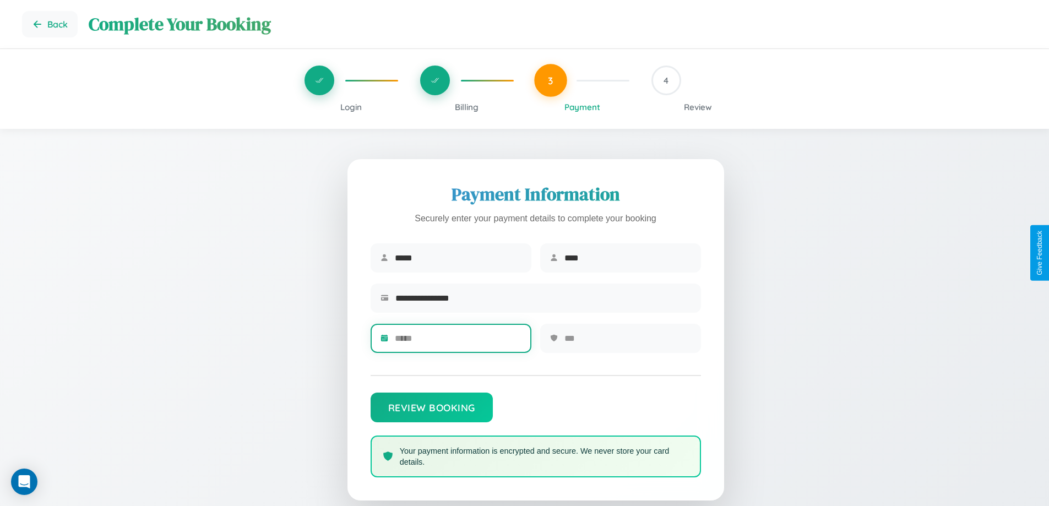
click at [458, 342] on input "text" at bounding box center [458, 338] width 127 height 27
type input "*****"
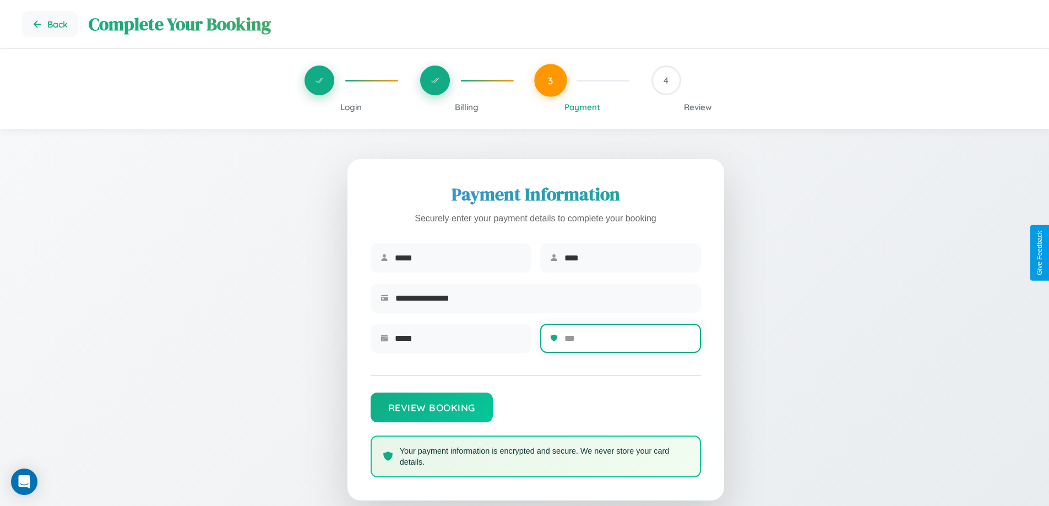
click at [627, 342] on input "text" at bounding box center [628, 338] width 127 height 27
type input "***"
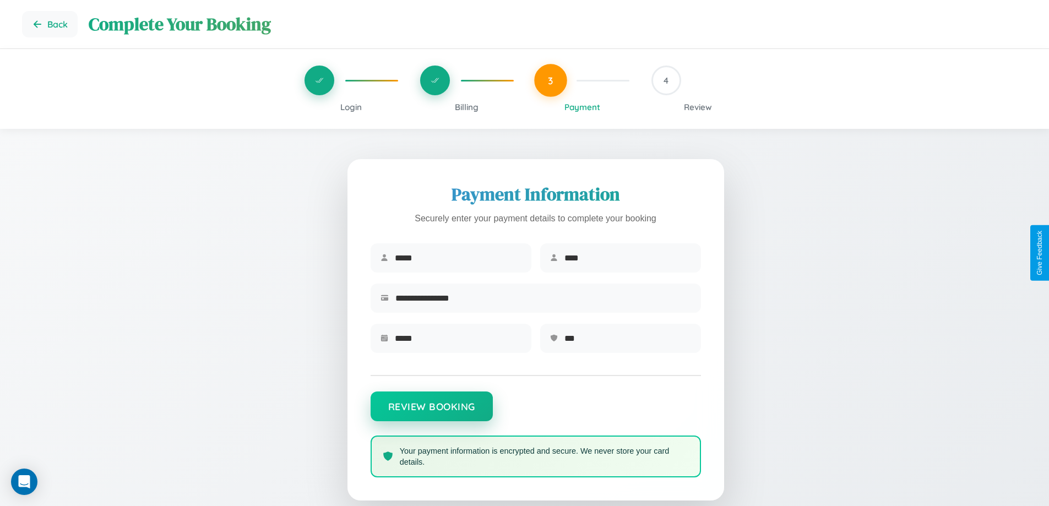
click at [431, 412] on button "Review Booking" at bounding box center [432, 407] width 122 height 30
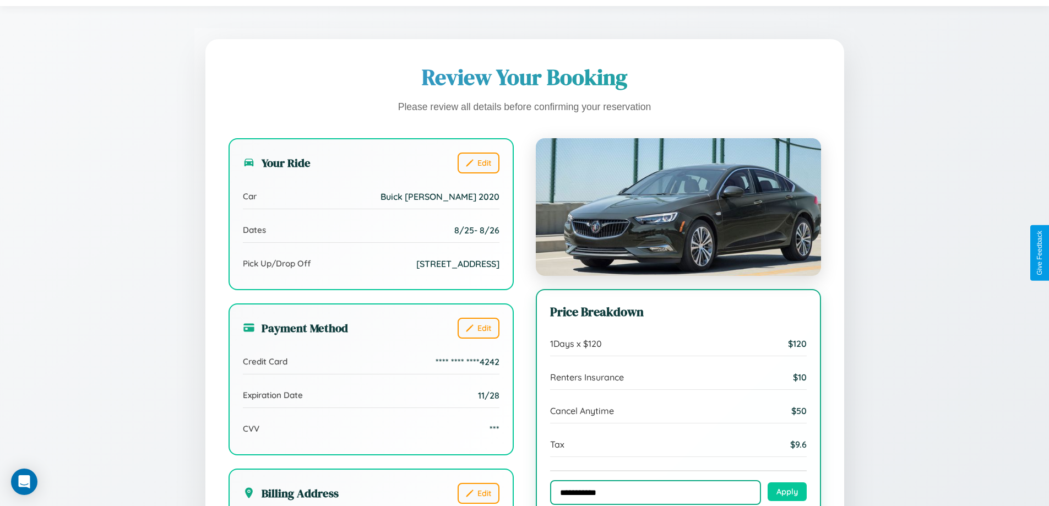
type input "**********"
click at [787, 493] on button "Apply" at bounding box center [787, 492] width 39 height 19
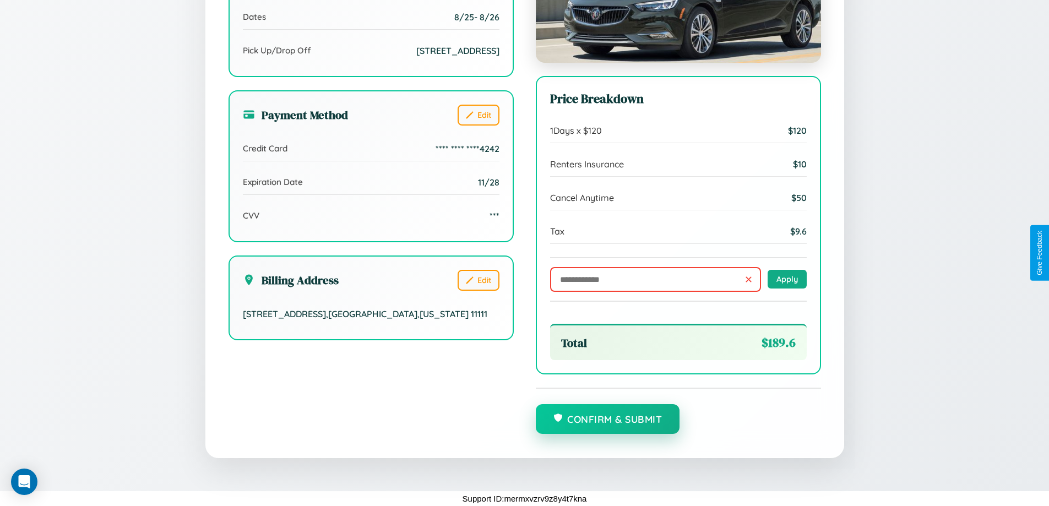
click at [608, 420] on button "Confirm & Submit" at bounding box center [608, 419] width 144 height 30
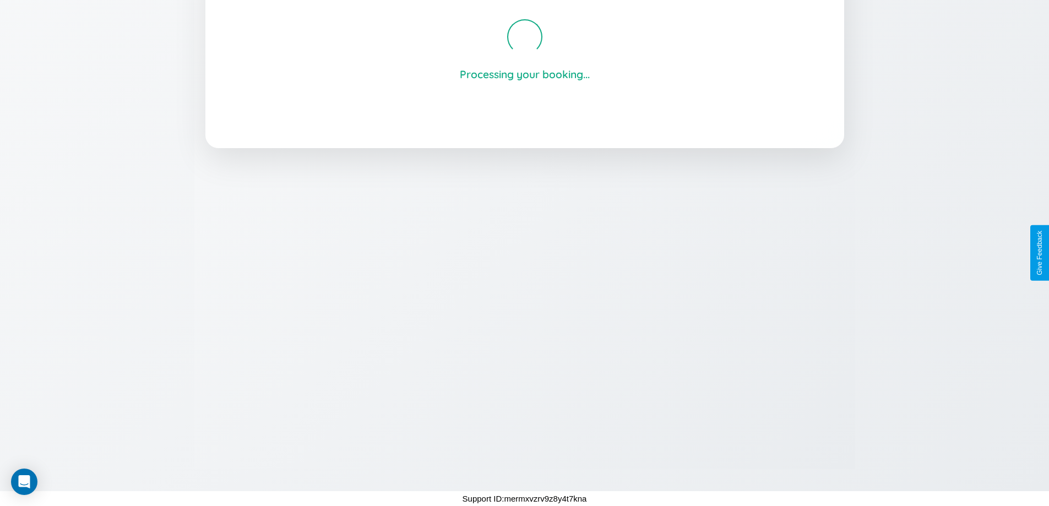
scroll to position [210, 0]
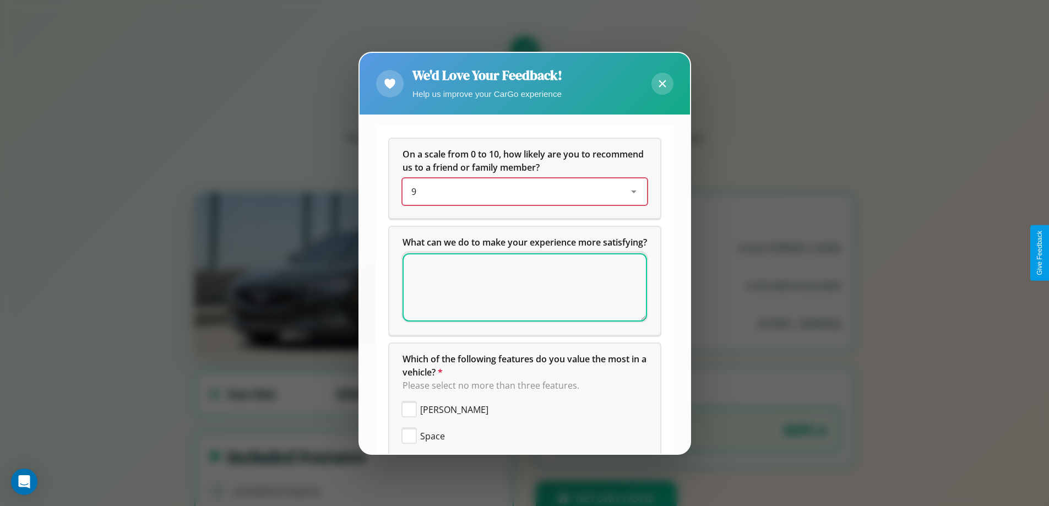
click at [521, 192] on div "9" at bounding box center [515, 191] width 209 height 13
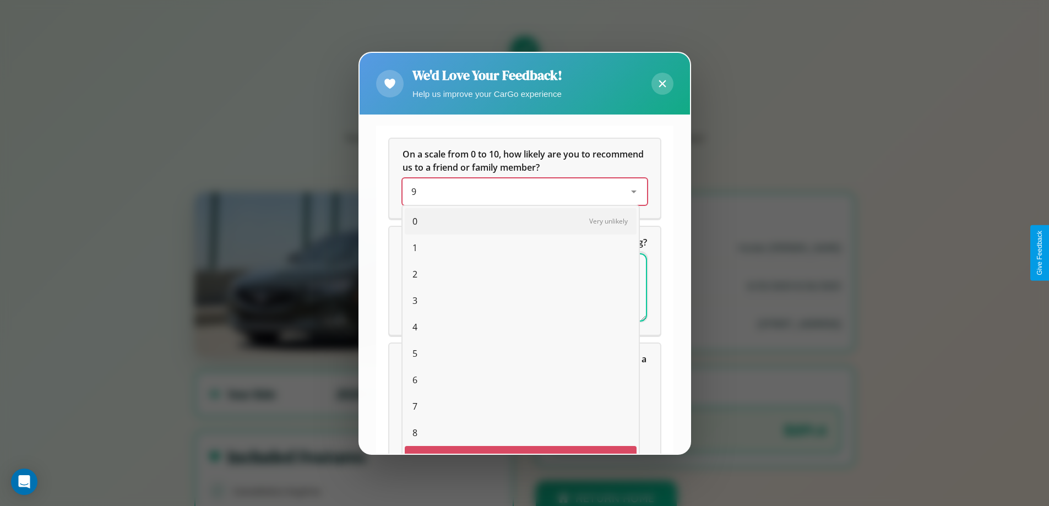
scroll to position [19, 45]
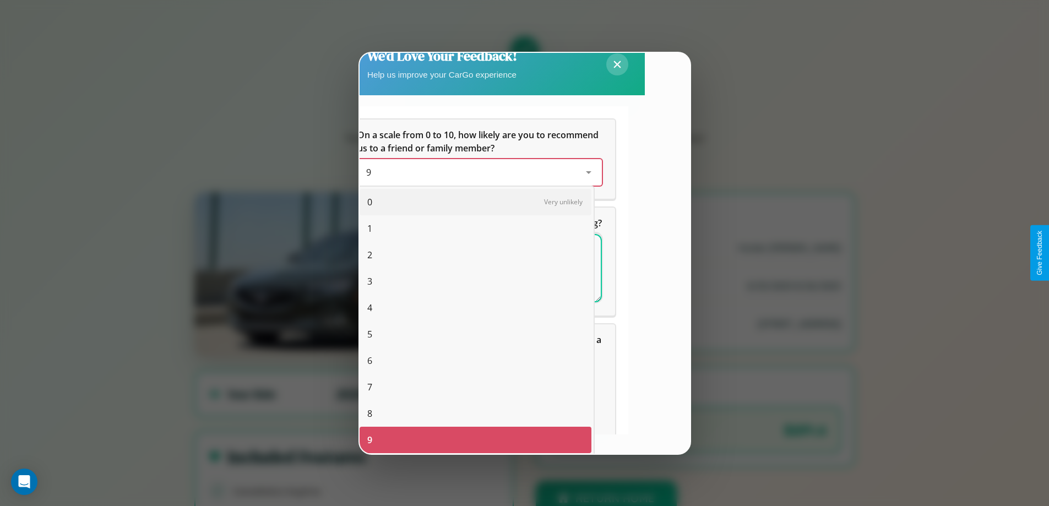
click at [370, 387] on span "7" at bounding box center [369, 387] width 5 height 13
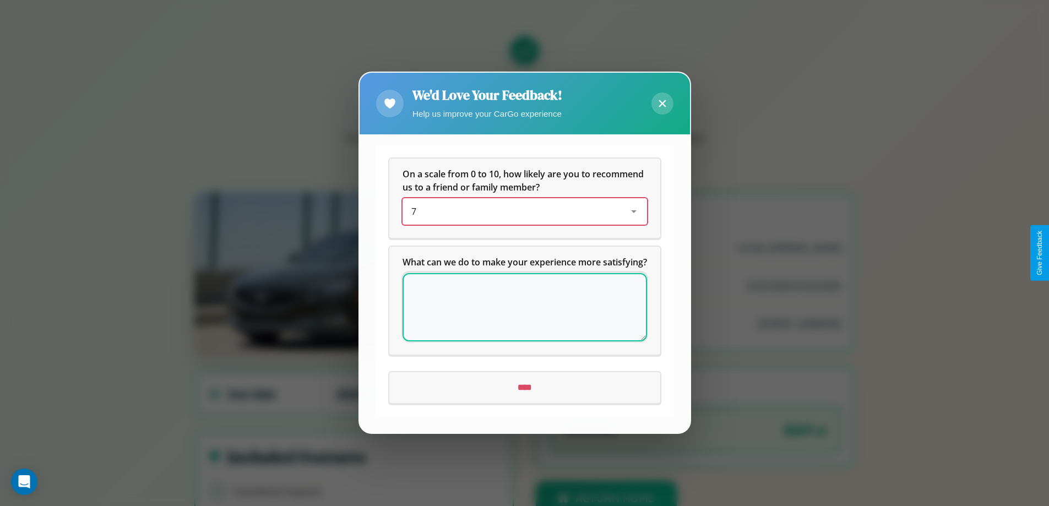
scroll to position [0, 0]
click at [662, 100] on icon at bounding box center [662, 103] width 7 height 7
